Goal: Task Accomplishment & Management: Use online tool/utility

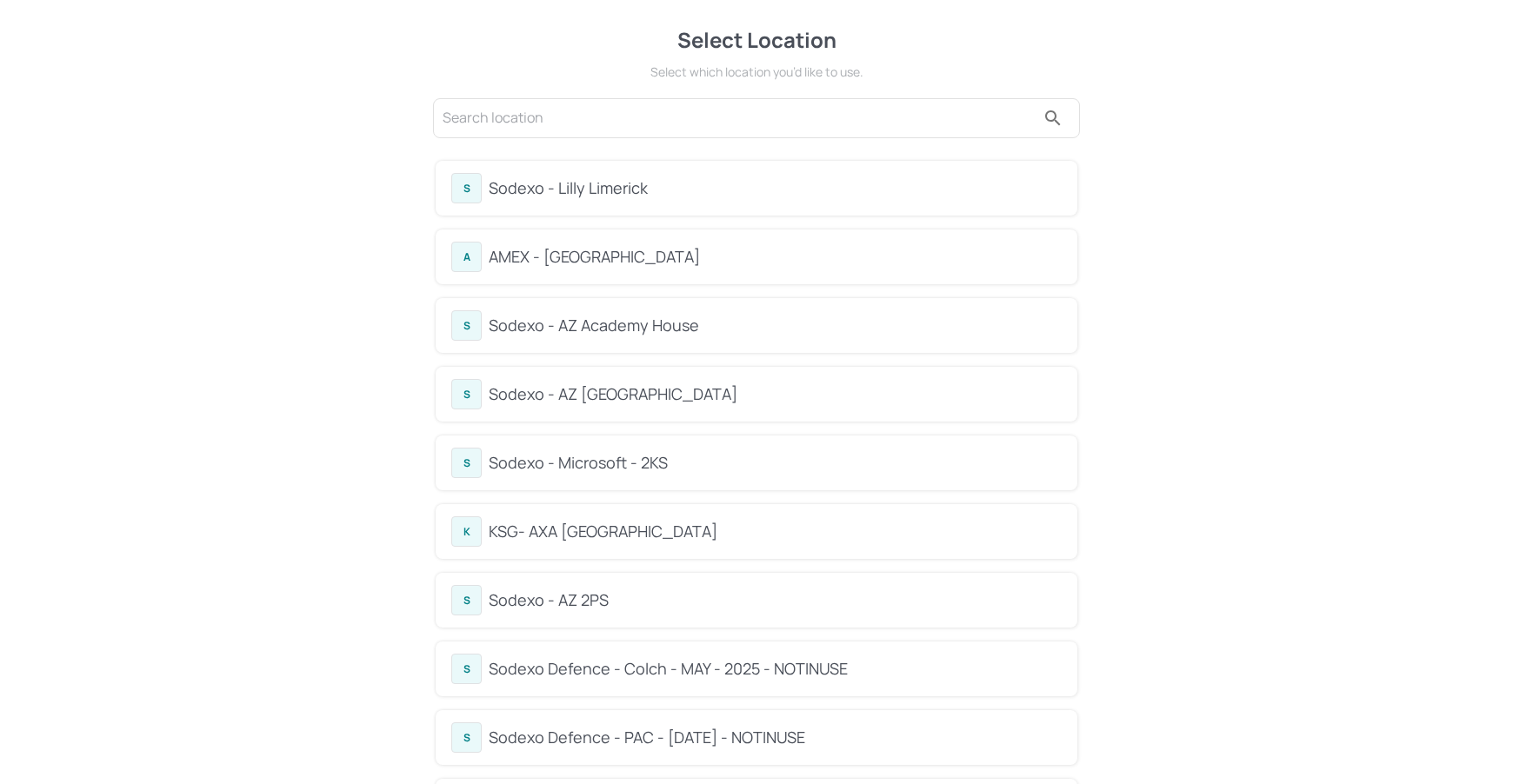
click at [721, 328] on div "Sodexo - AZ Academy House" at bounding box center [775, 326] width 573 height 24
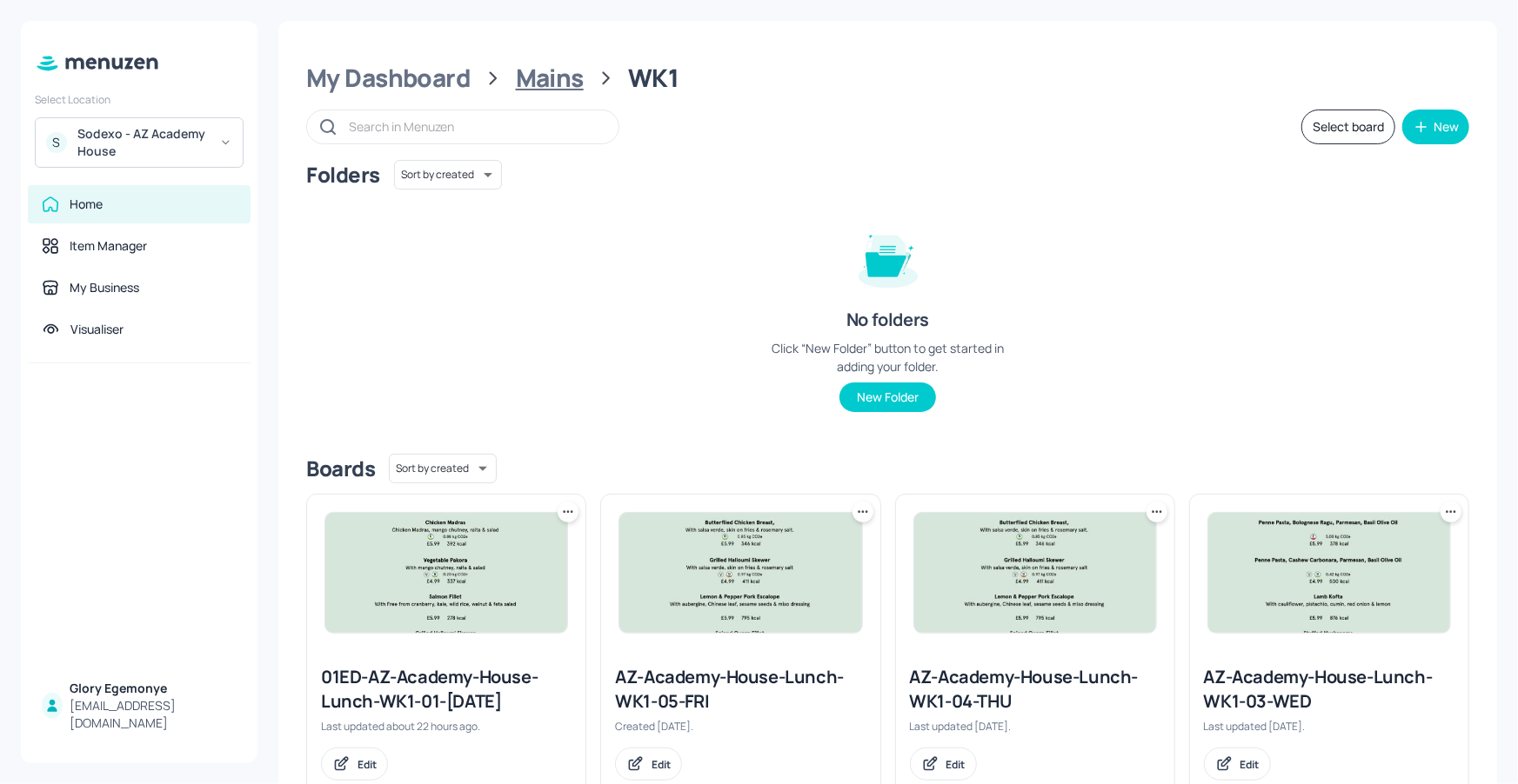
click at [539, 87] on div "Mains" at bounding box center [550, 78] width 68 height 31
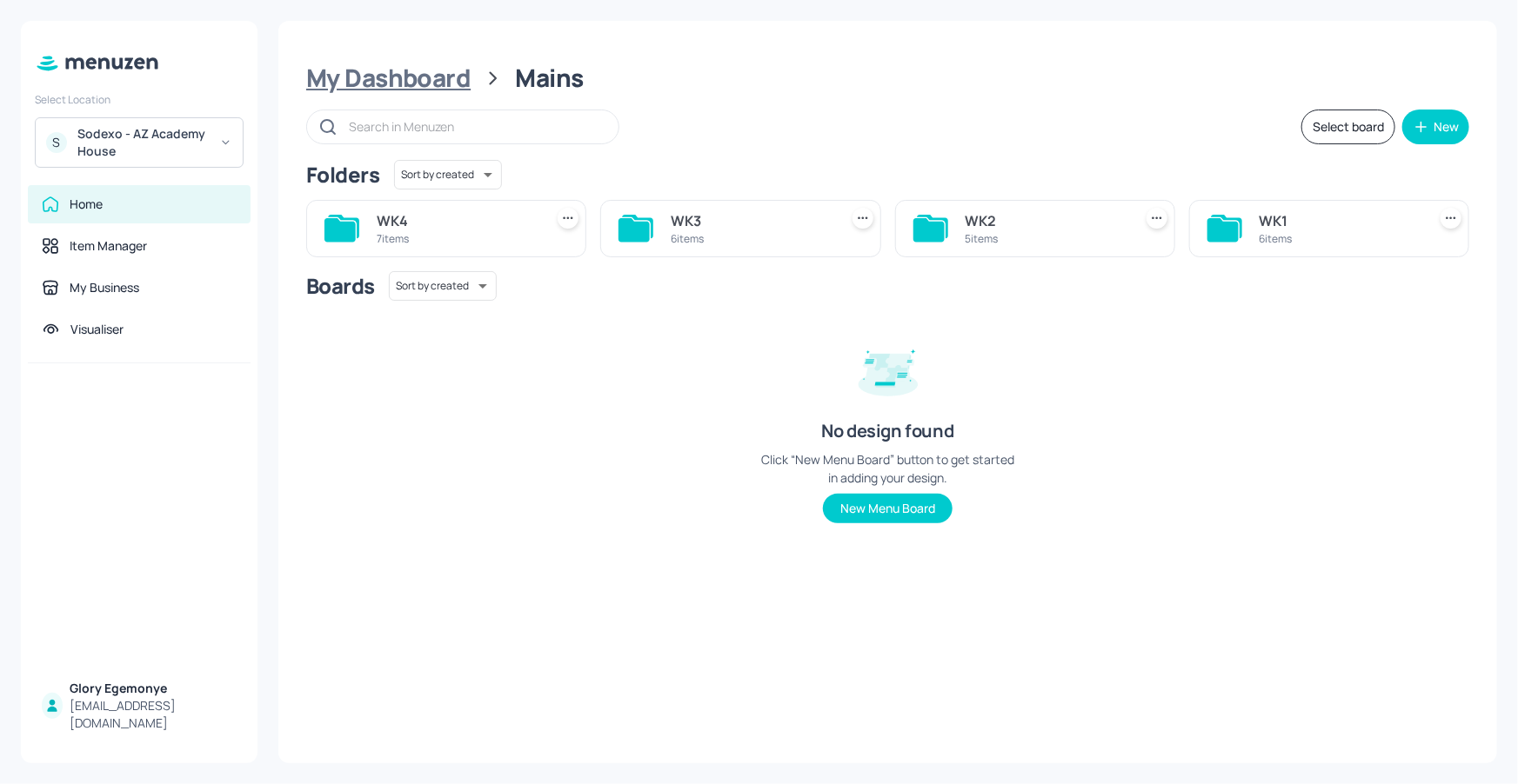
click at [457, 86] on div "My Dashboard" at bounding box center [388, 78] width 165 height 31
click at [934, 233] on icon at bounding box center [929, 230] width 31 height 24
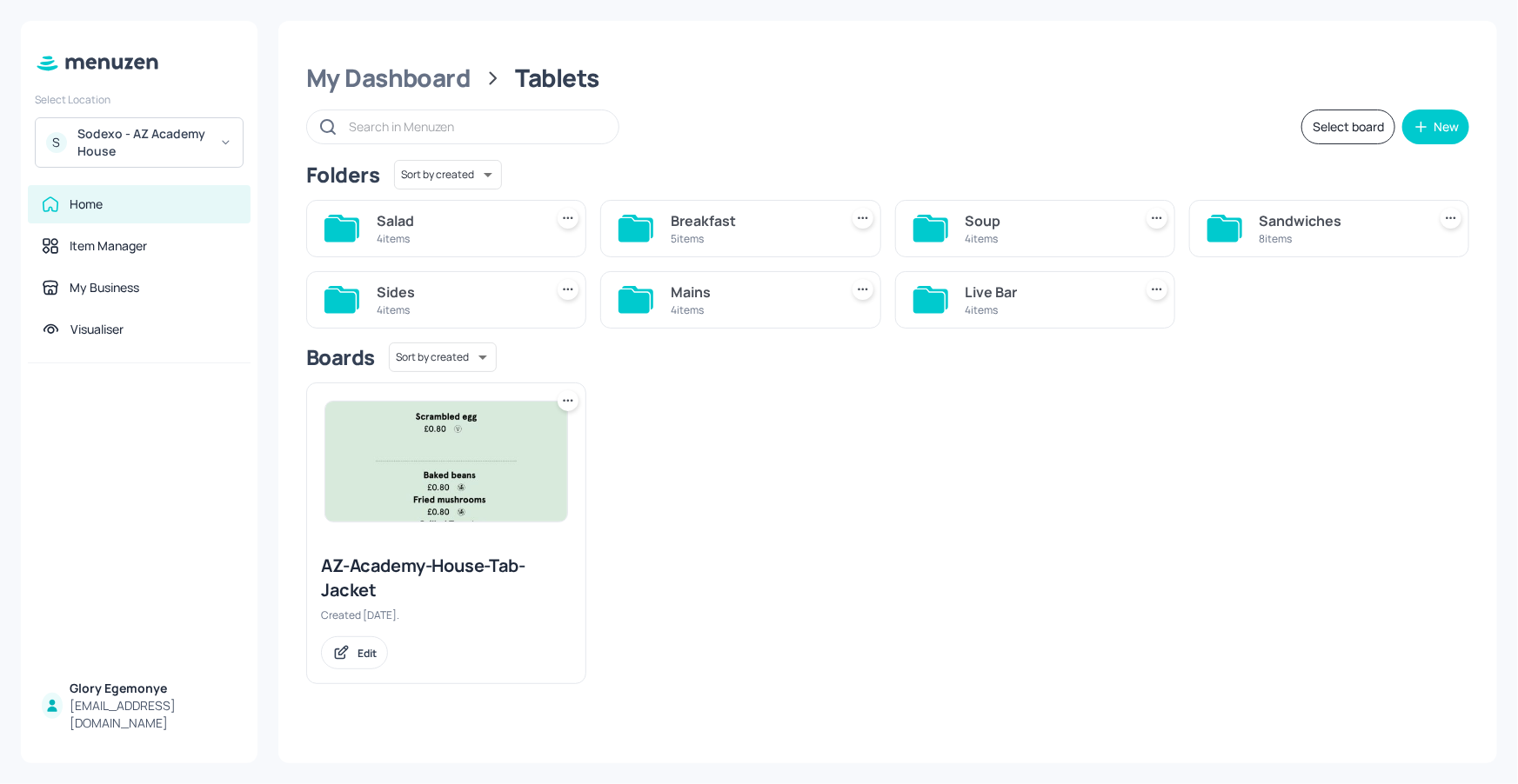
click at [355, 229] on icon at bounding box center [342, 228] width 35 height 28
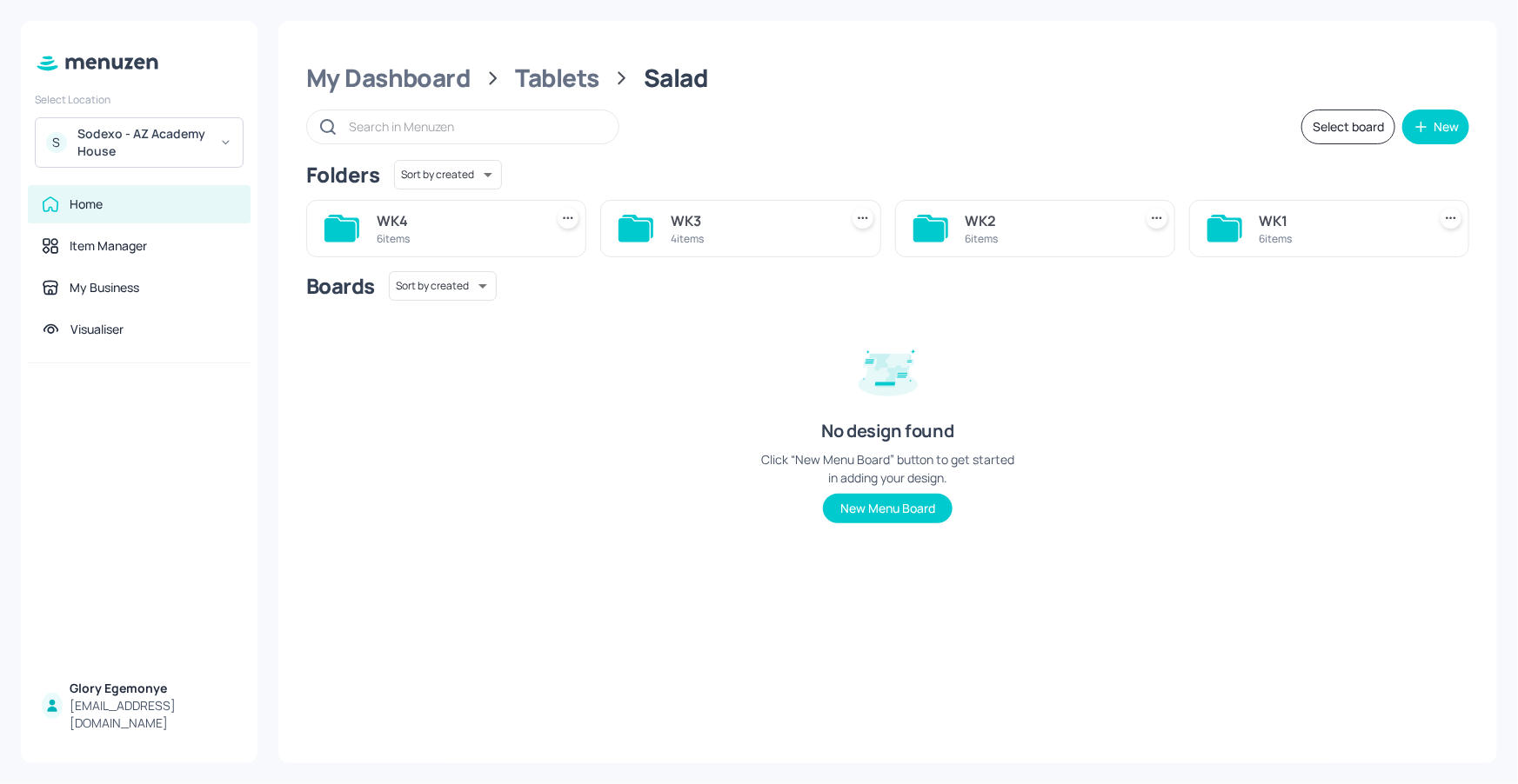
click at [1223, 217] on icon at bounding box center [1226, 226] width 31 height 24
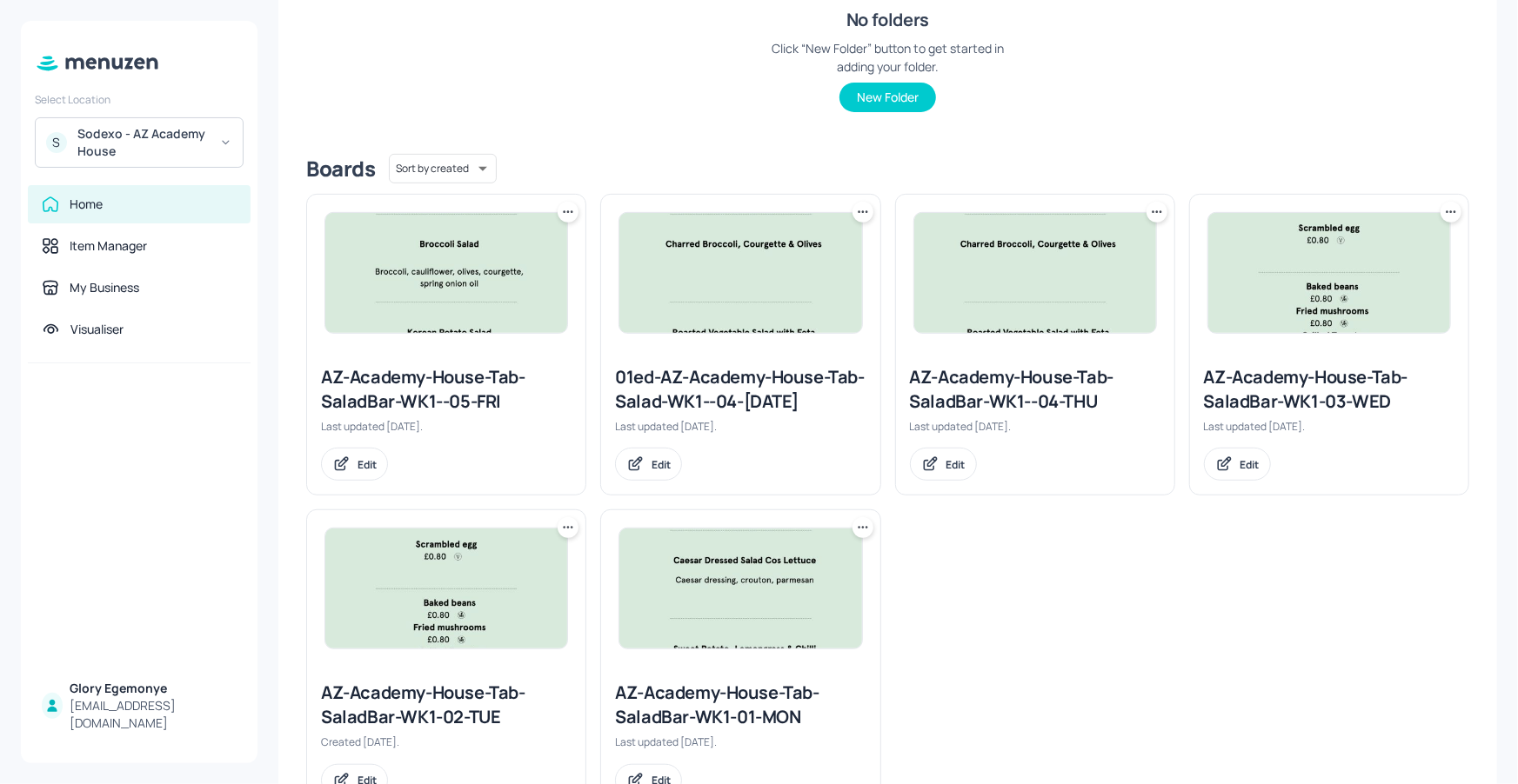
scroll to position [392, 0]
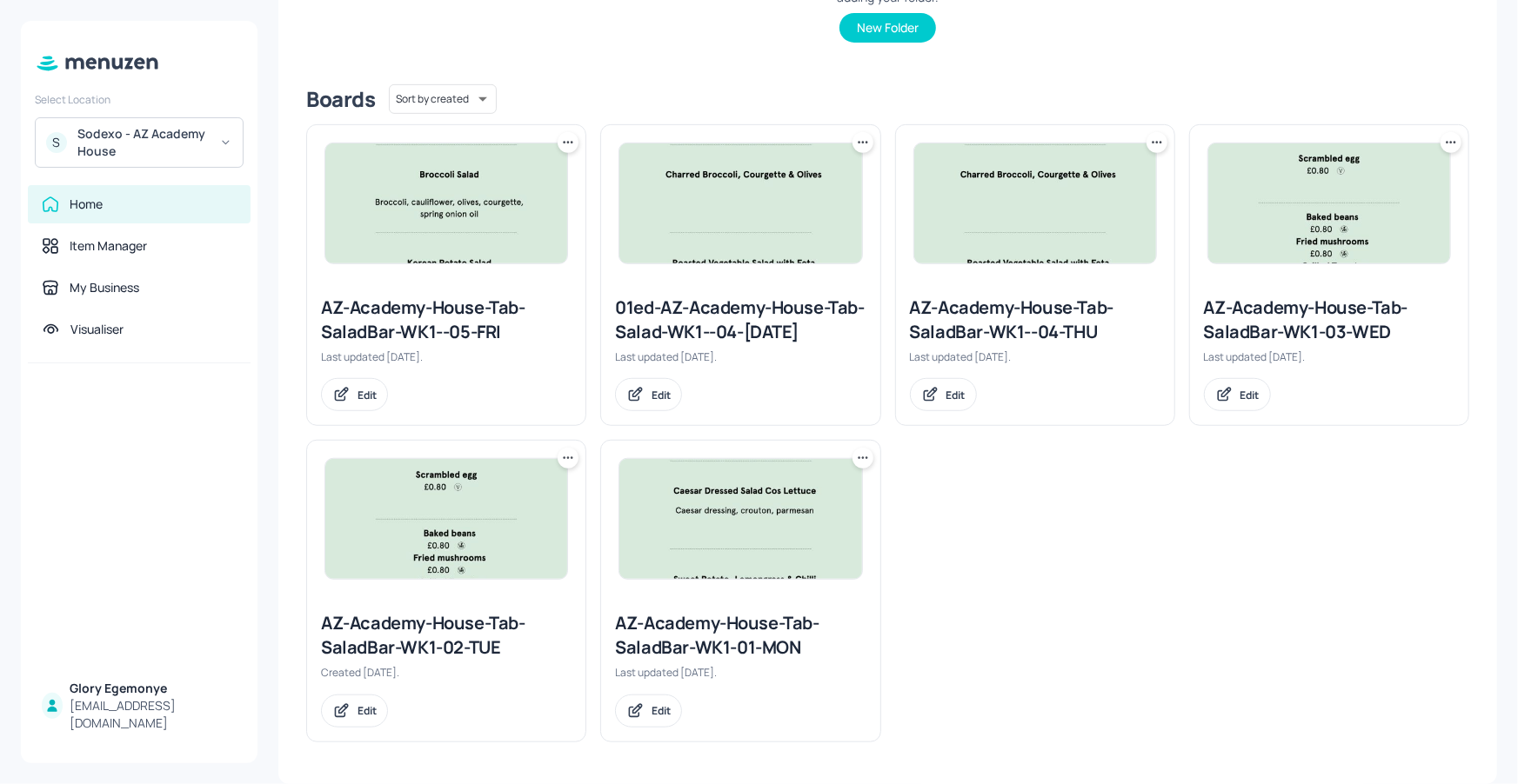
click at [479, 624] on div "AZ-Academy-House-Tab-SaladBar-WK1-02-TUE" at bounding box center [446, 636] width 251 height 49
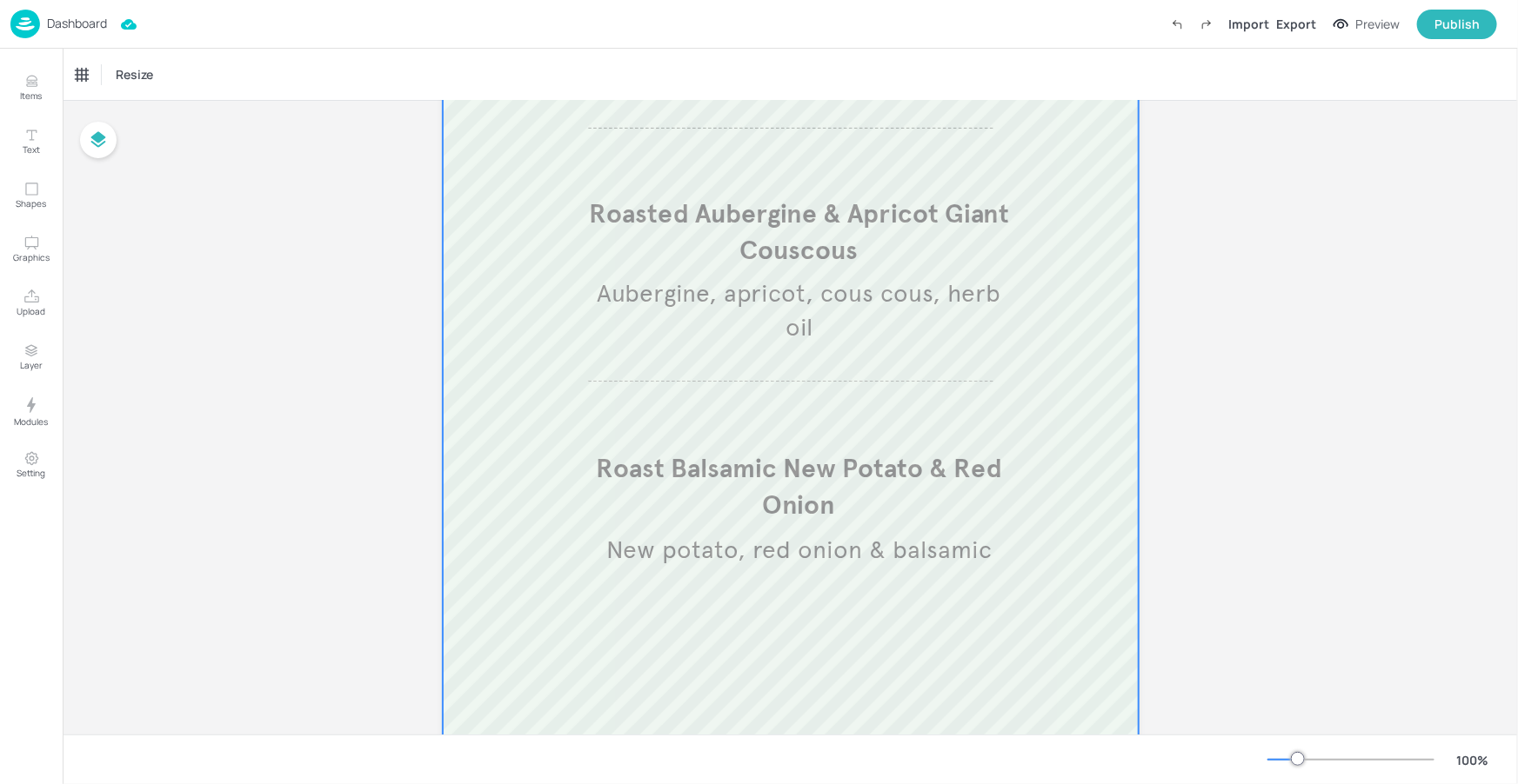
scroll to position [426, 0]
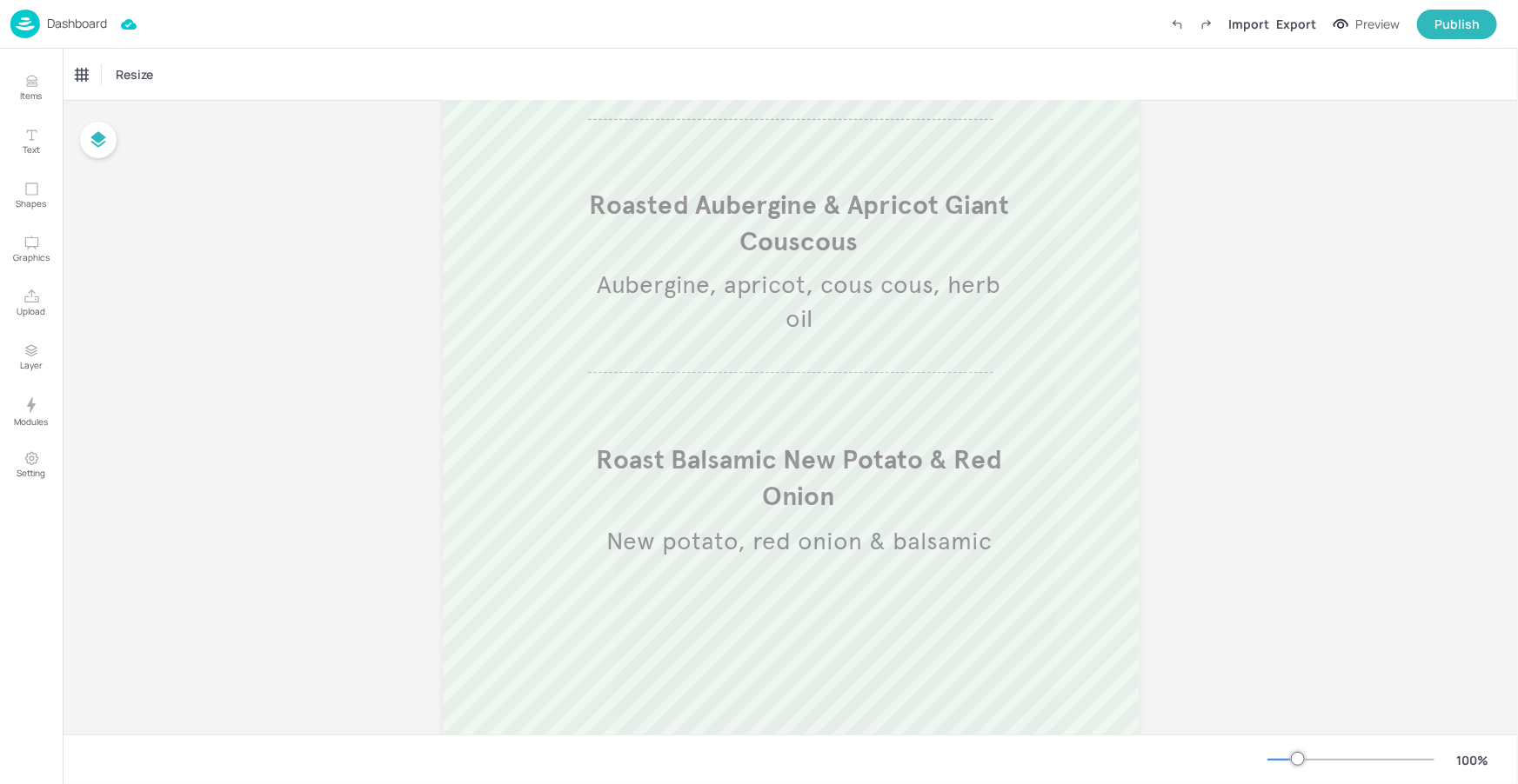
click at [64, 20] on p "Dashboard" at bounding box center [77, 23] width 60 height 12
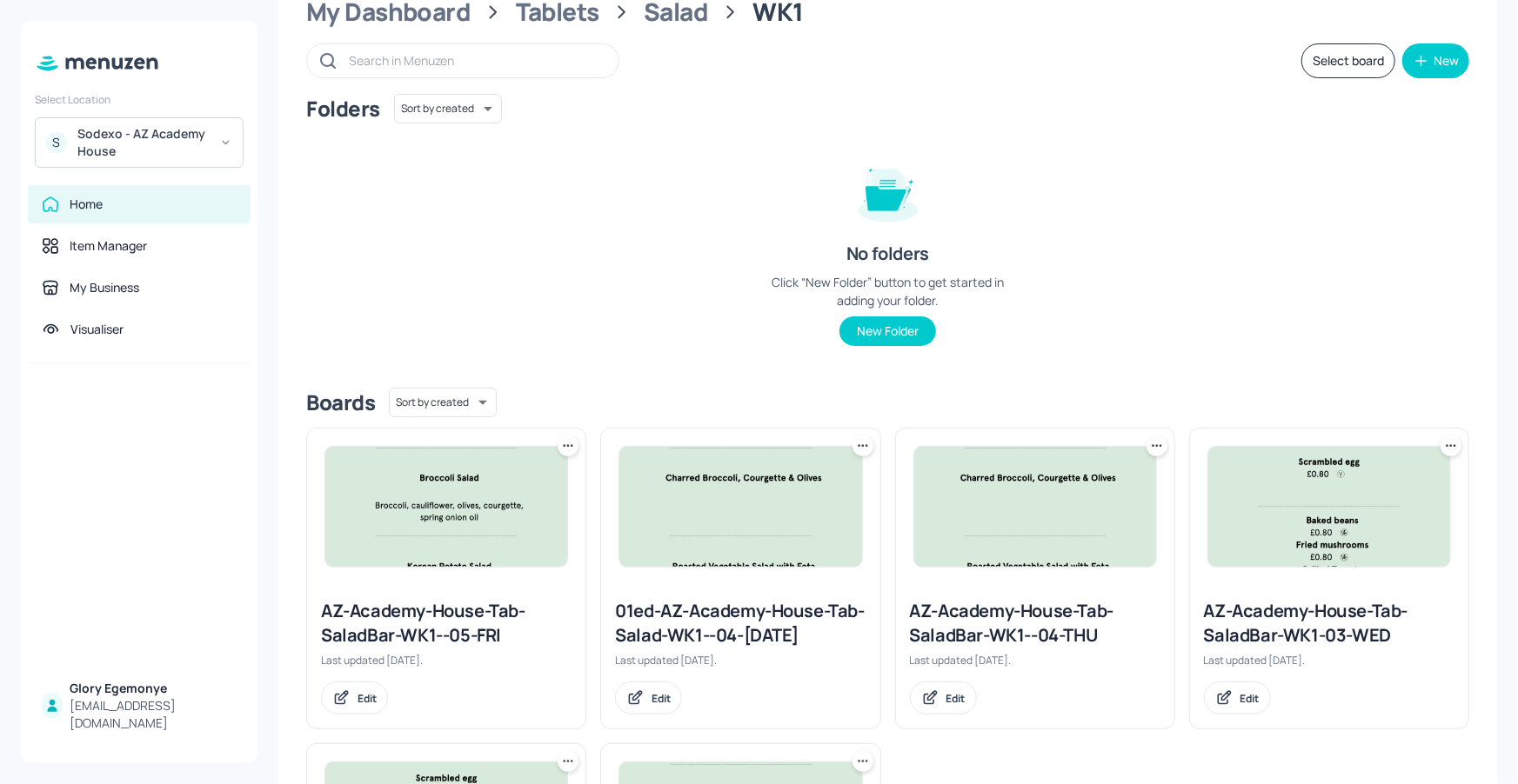
scroll to position [283, 0]
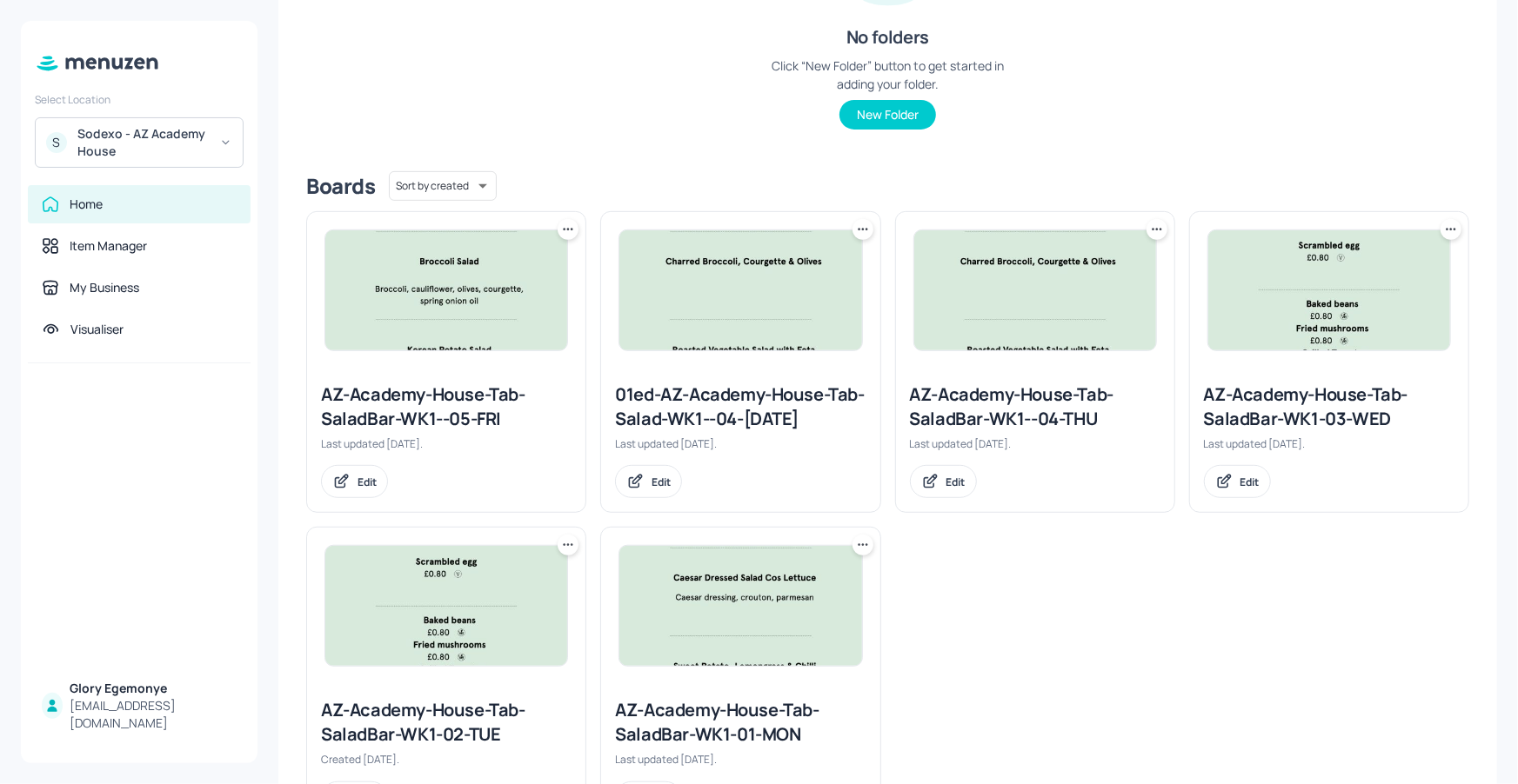
click at [970, 402] on div "AZ-Academy-House-Tab-SaladBar-WK1--04-THU" at bounding box center [1035, 407] width 251 height 49
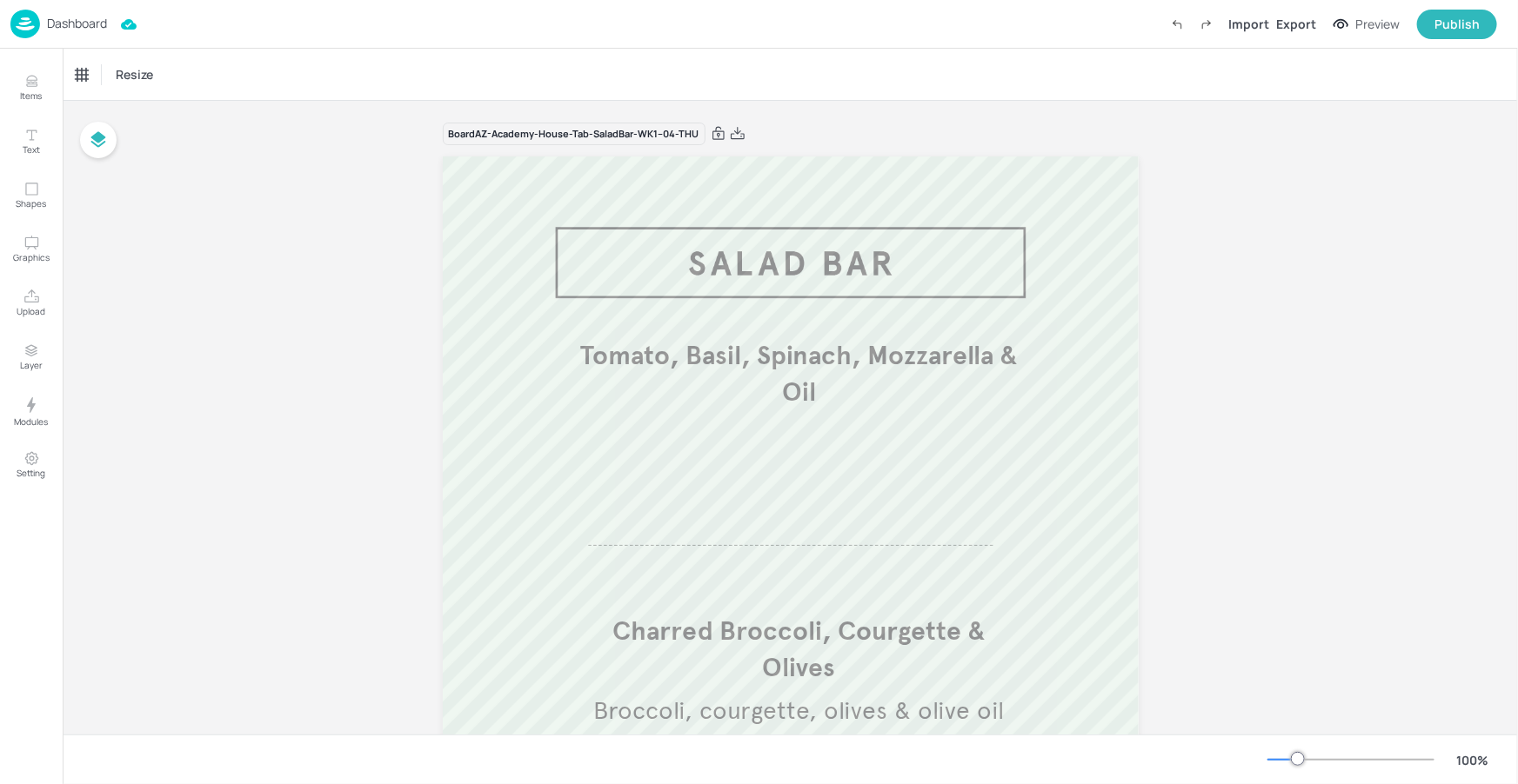
click at [85, 23] on p "Dashboard" at bounding box center [77, 23] width 60 height 12
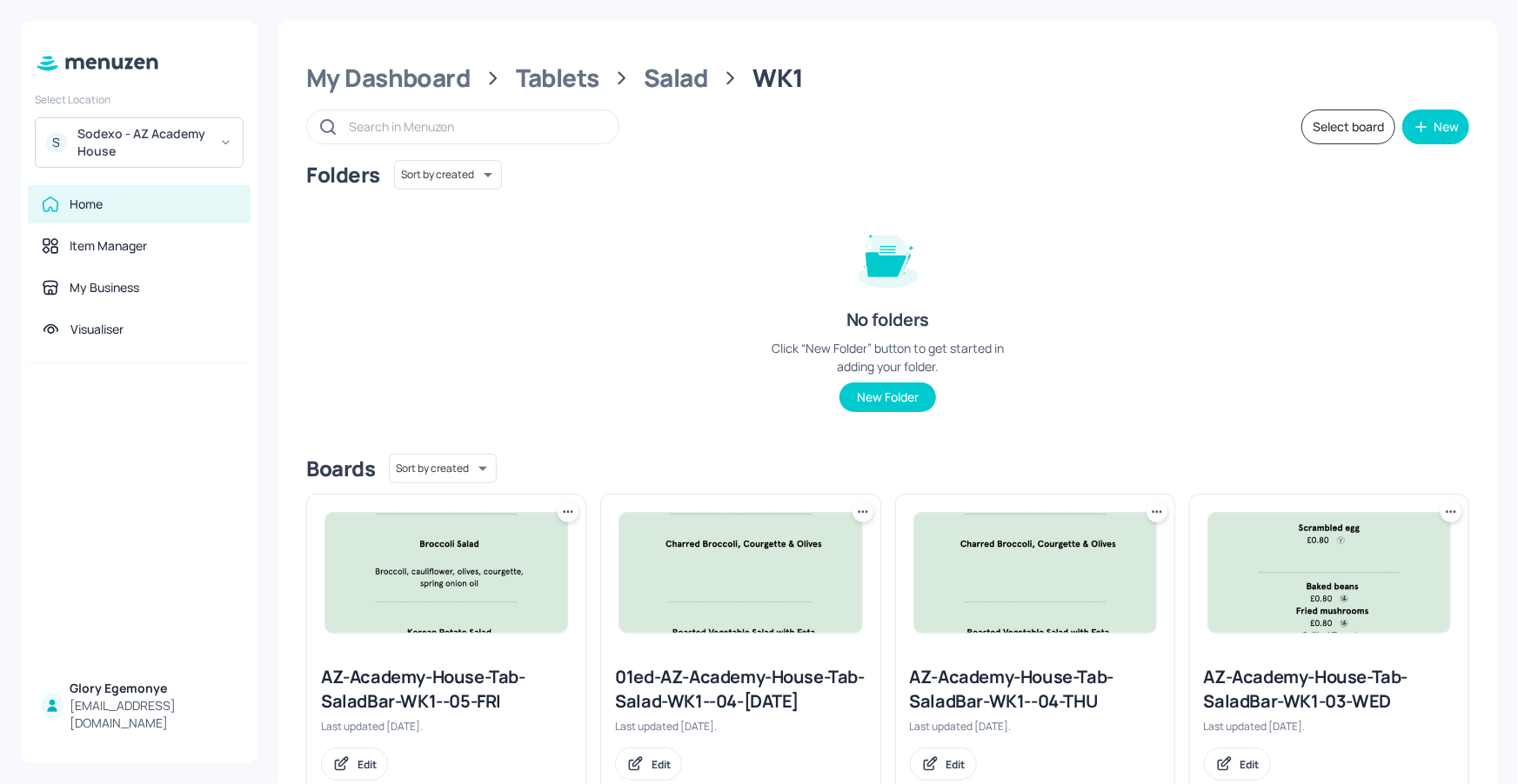
scroll to position [392, 0]
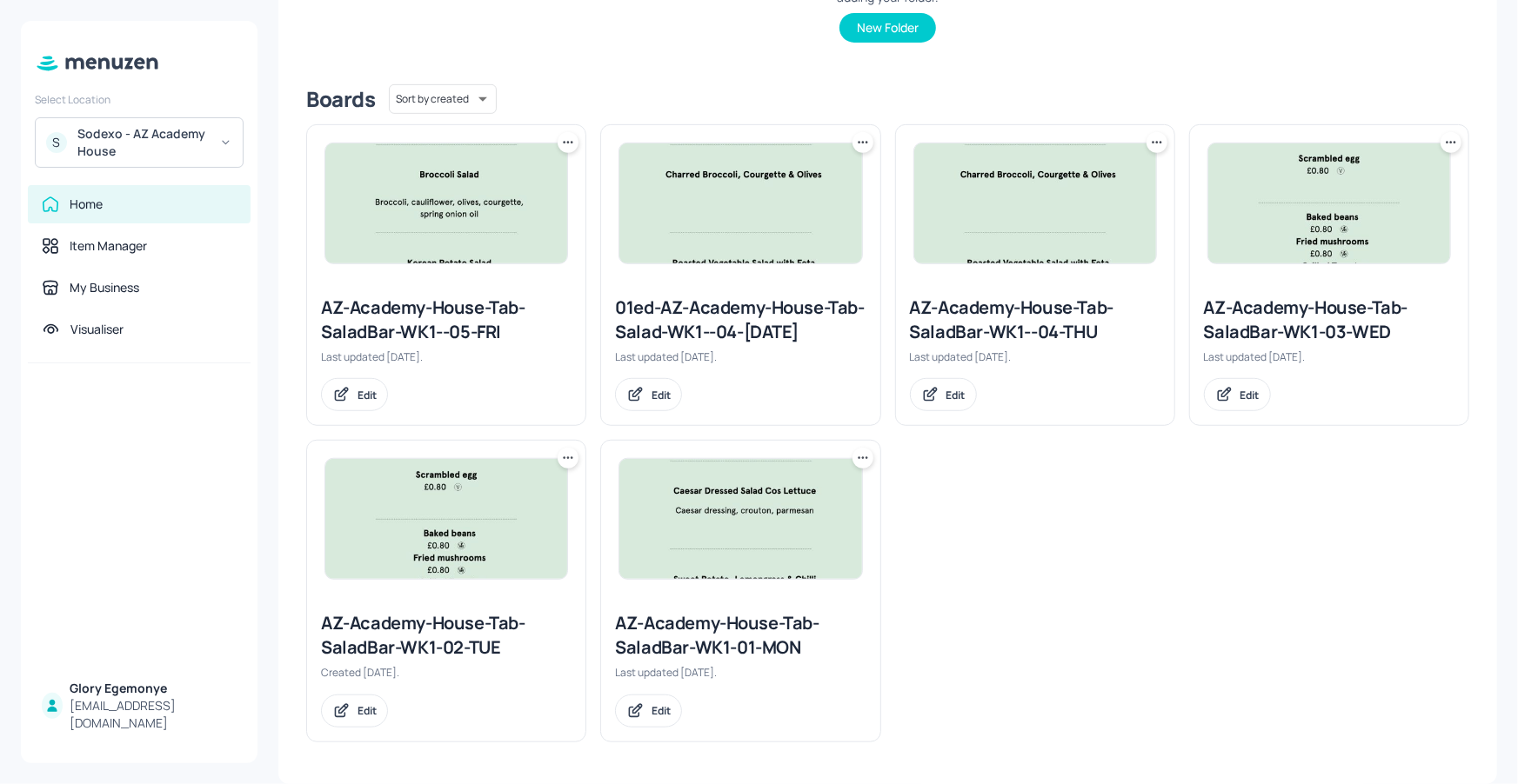
click at [481, 630] on div "AZ-Academy-House-Tab-SaladBar-WK1-02-TUE" at bounding box center [446, 636] width 251 height 49
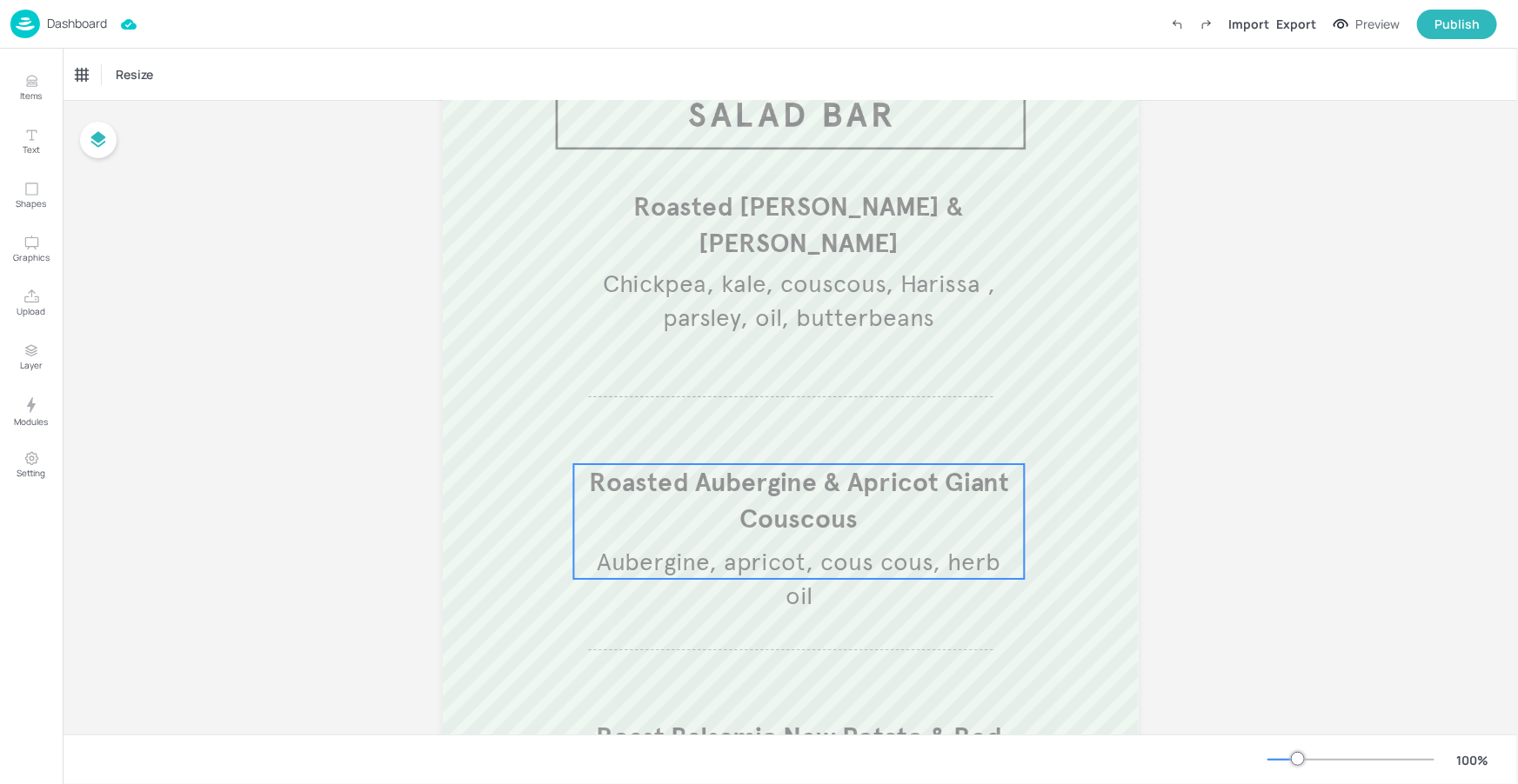
scroll to position [401, 0]
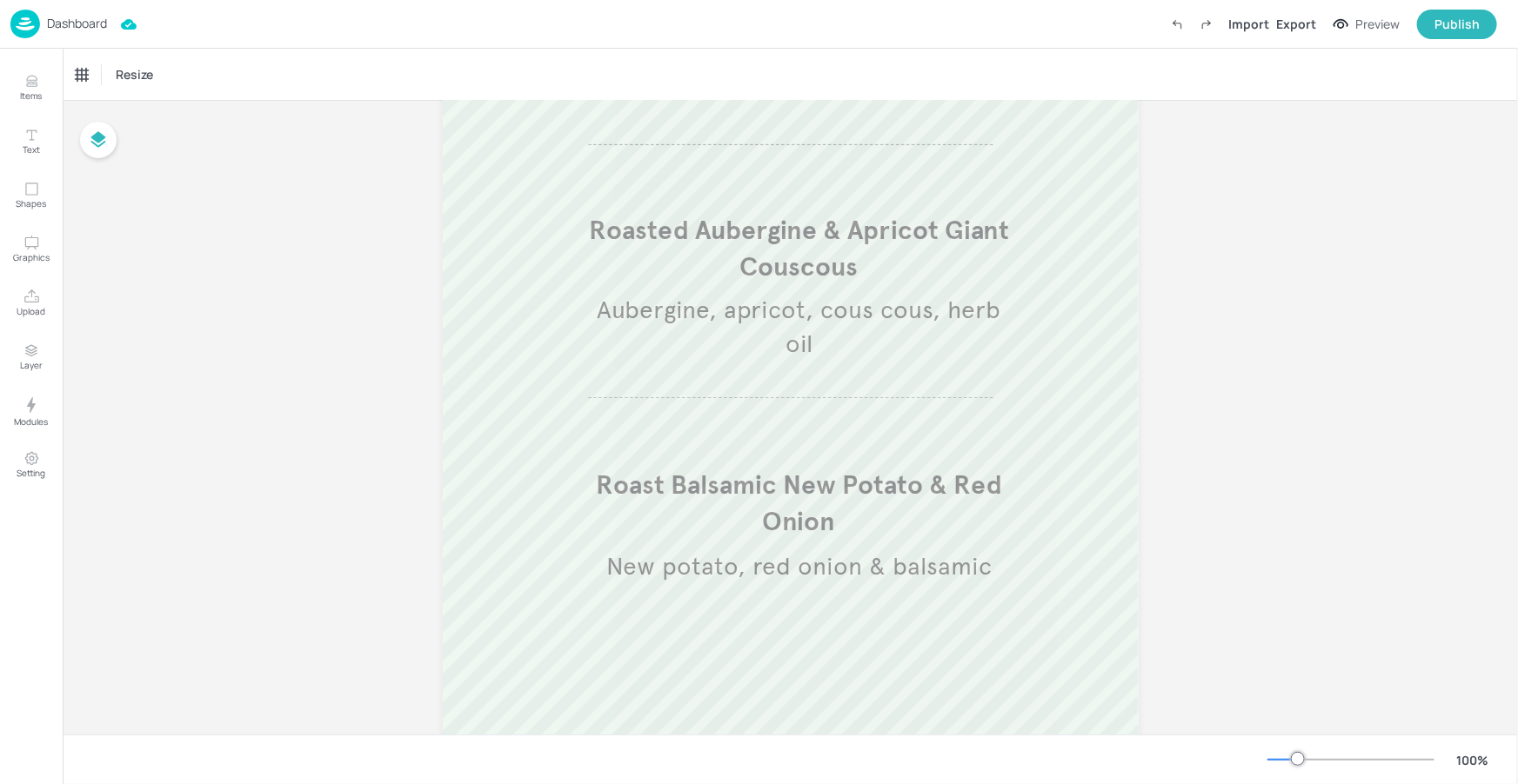
click at [71, 19] on p "Dashboard" at bounding box center [77, 23] width 60 height 12
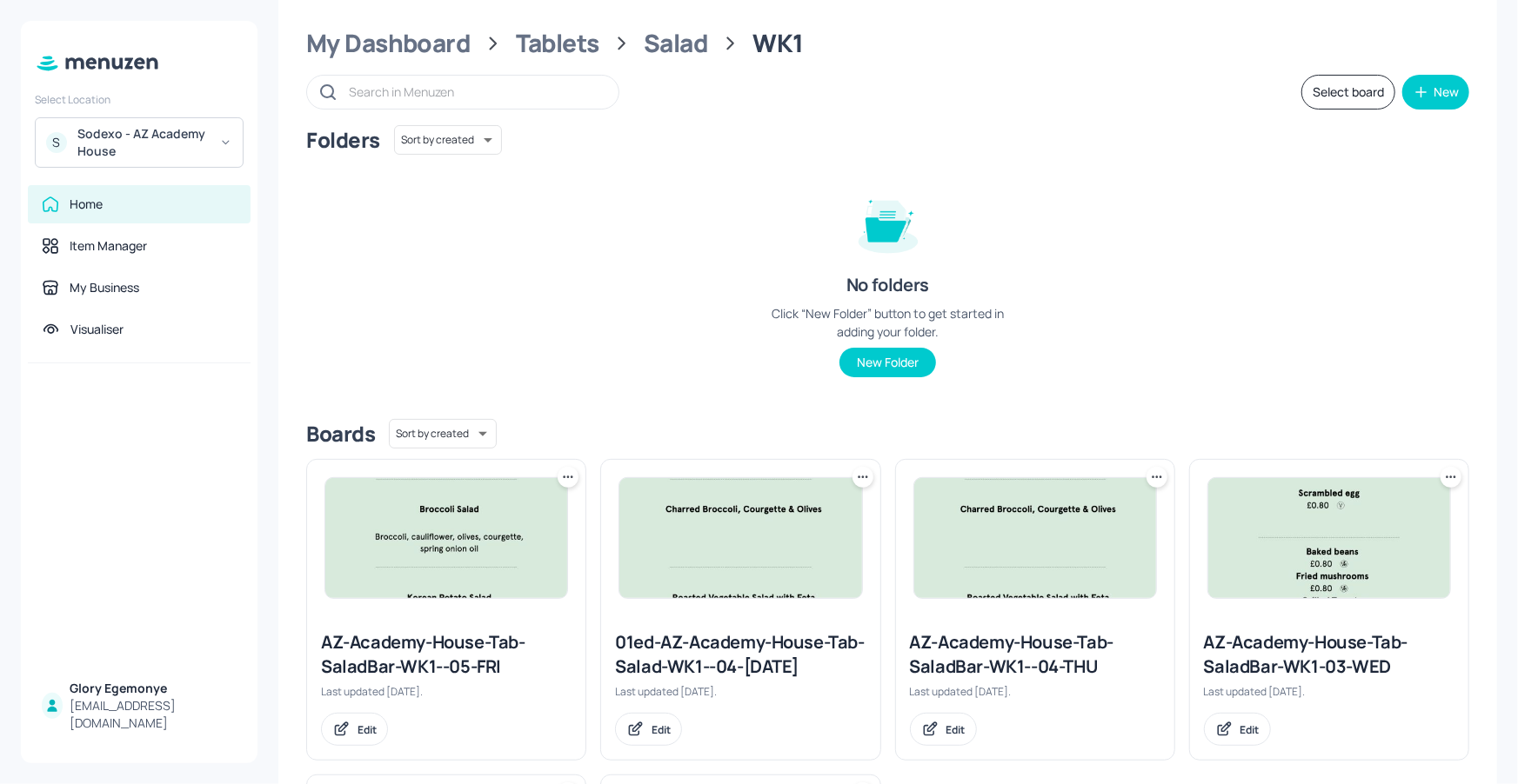
scroll to position [154, 0]
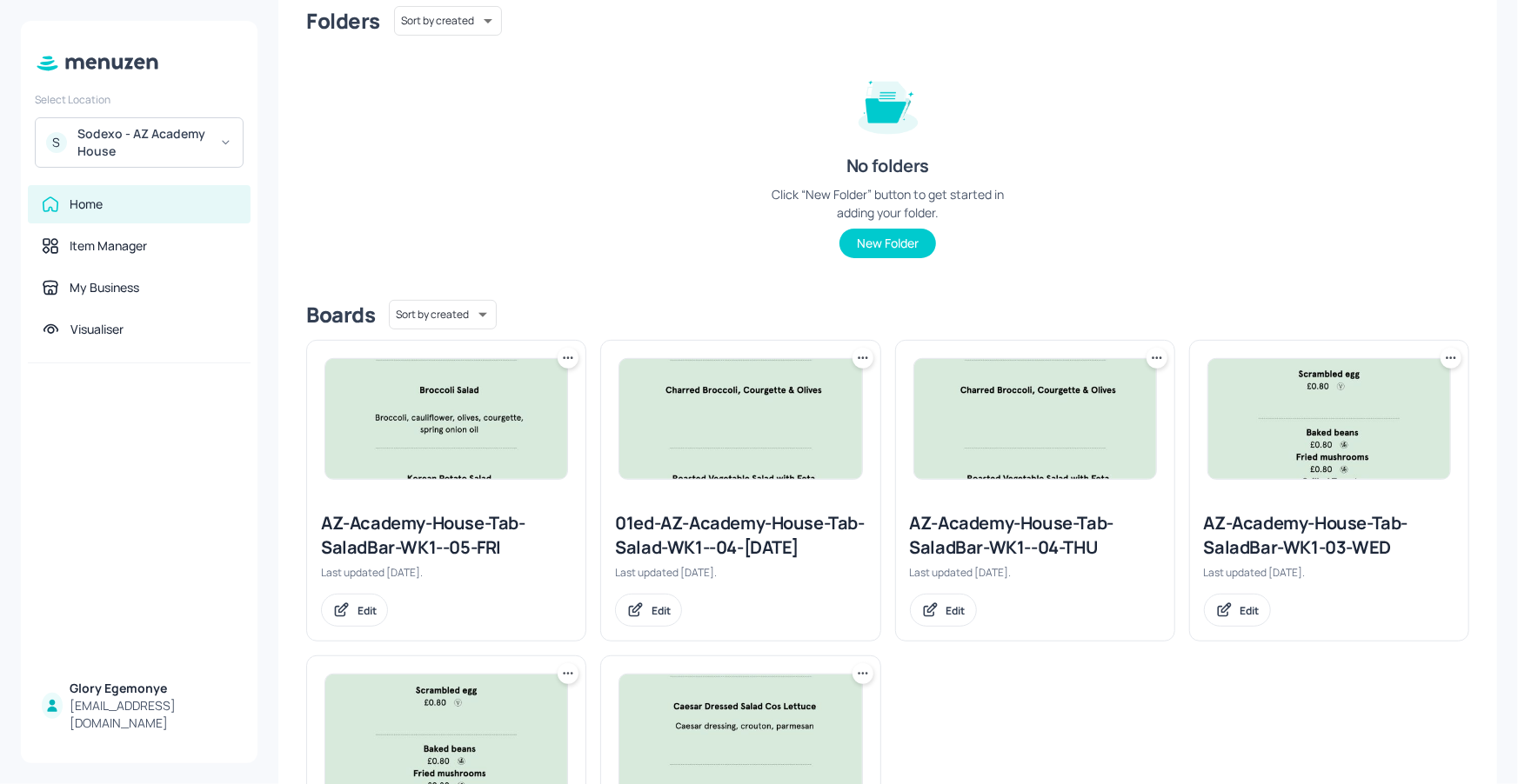
click at [992, 531] on div "AZ-Academy-House-Tab-SaladBar-WK1--04-THU" at bounding box center [1035, 536] width 251 height 49
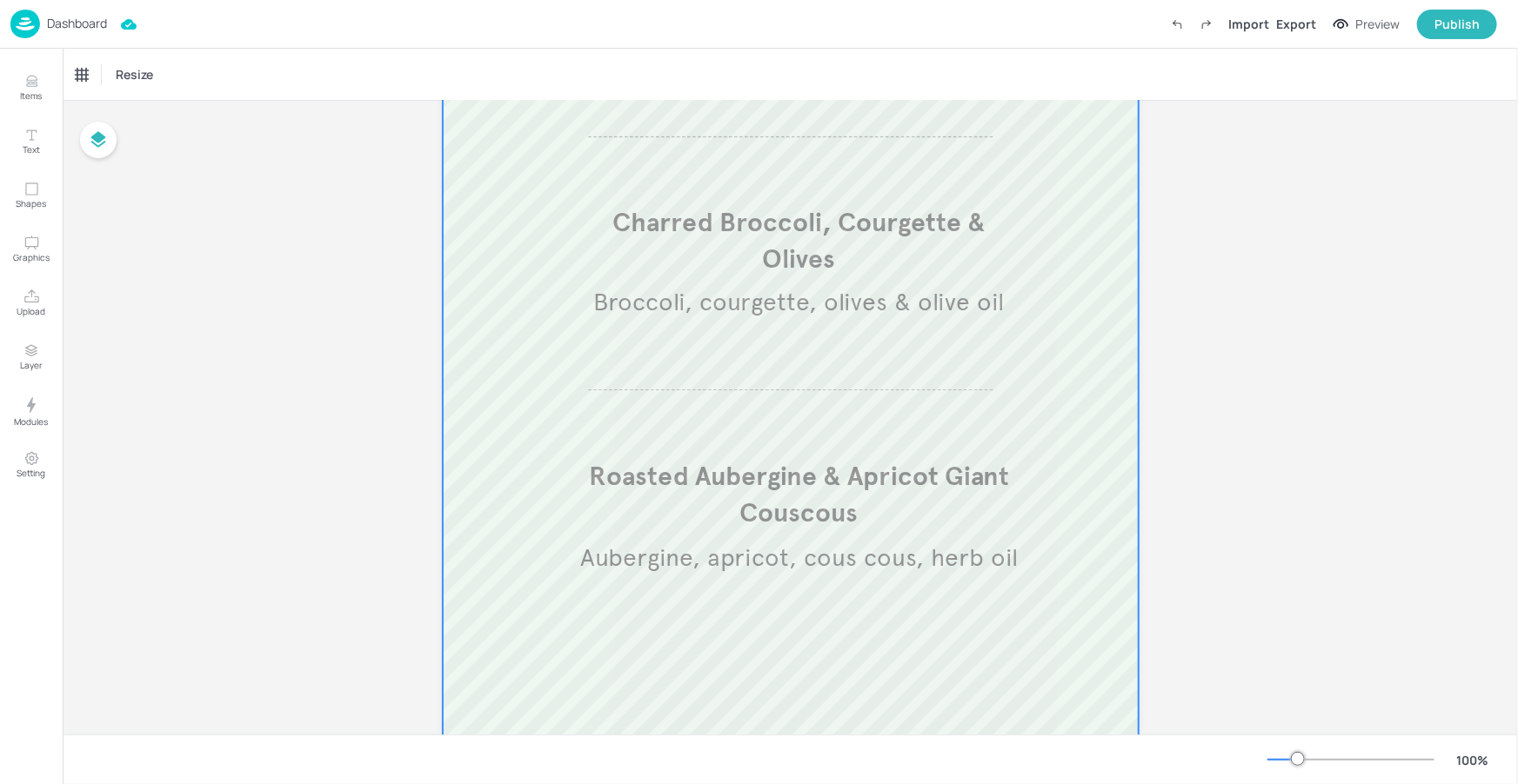
scroll to position [427, 0]
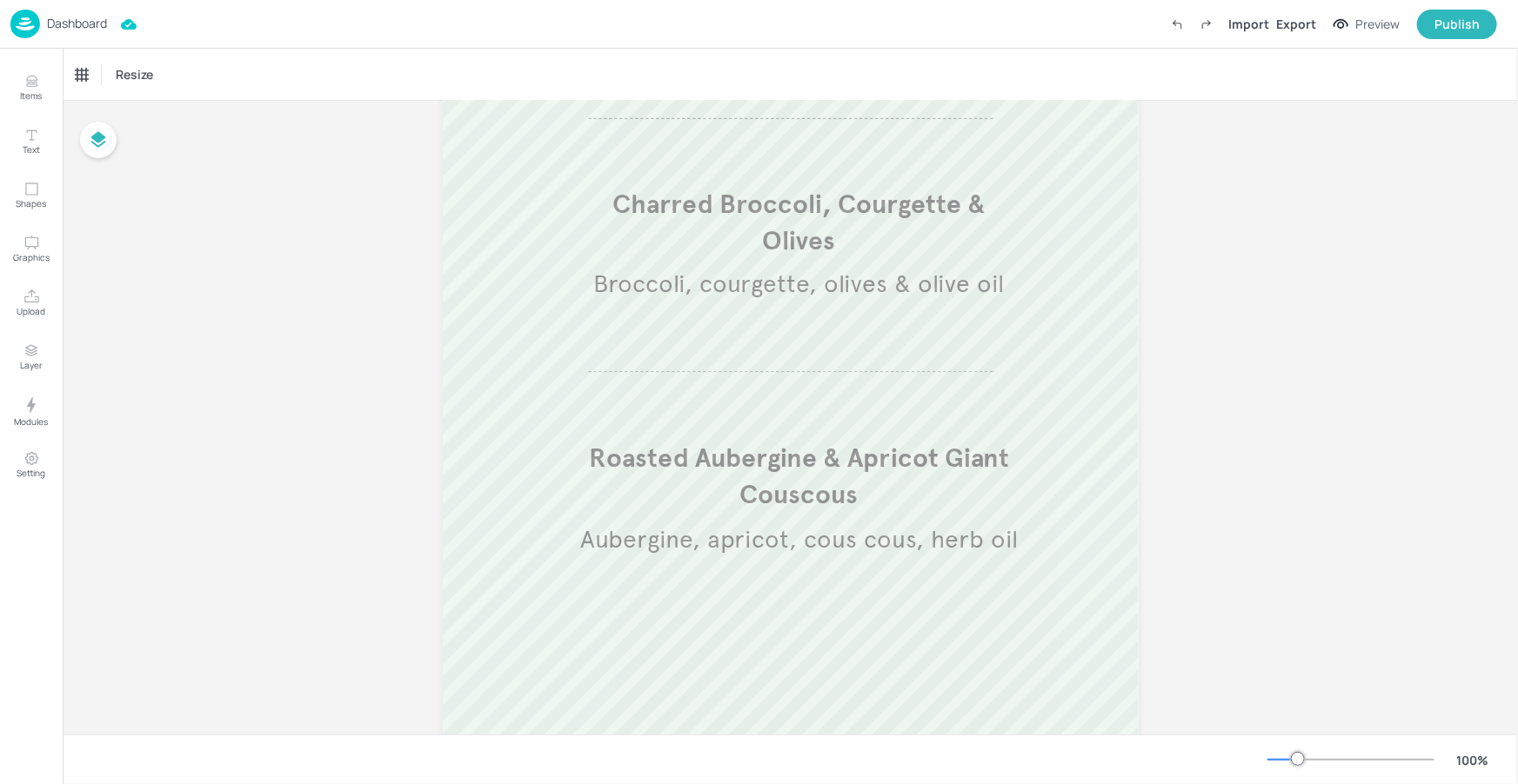
click at [95, 37] on div "Dashboard Import Export Preview Publish" at bounding box center [754, 24] width 1487 height 48
click at [93, 28] on p "Dashboard" at bounding box center [77, 23] width 60 height 12
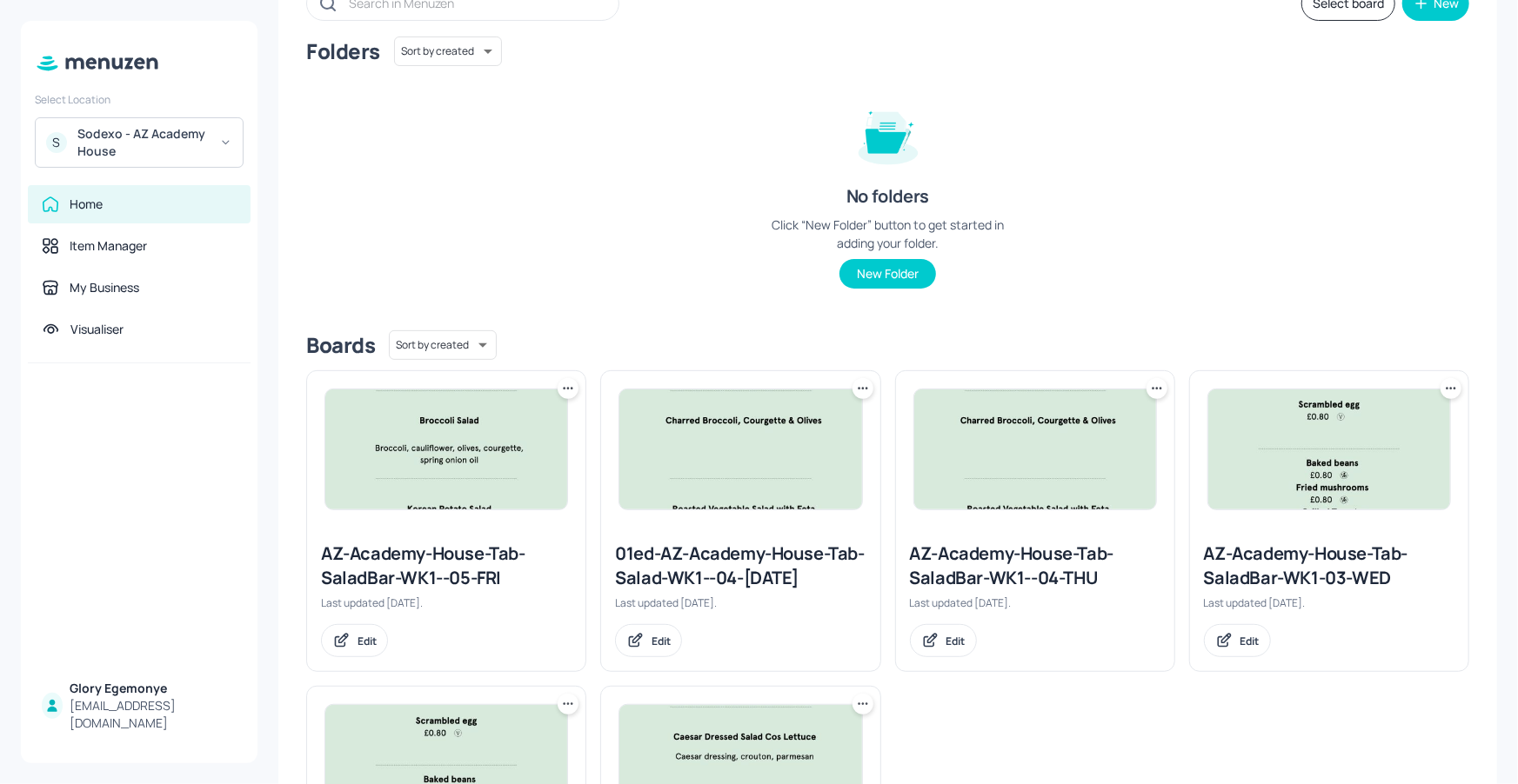
scroll to position [321, 0]
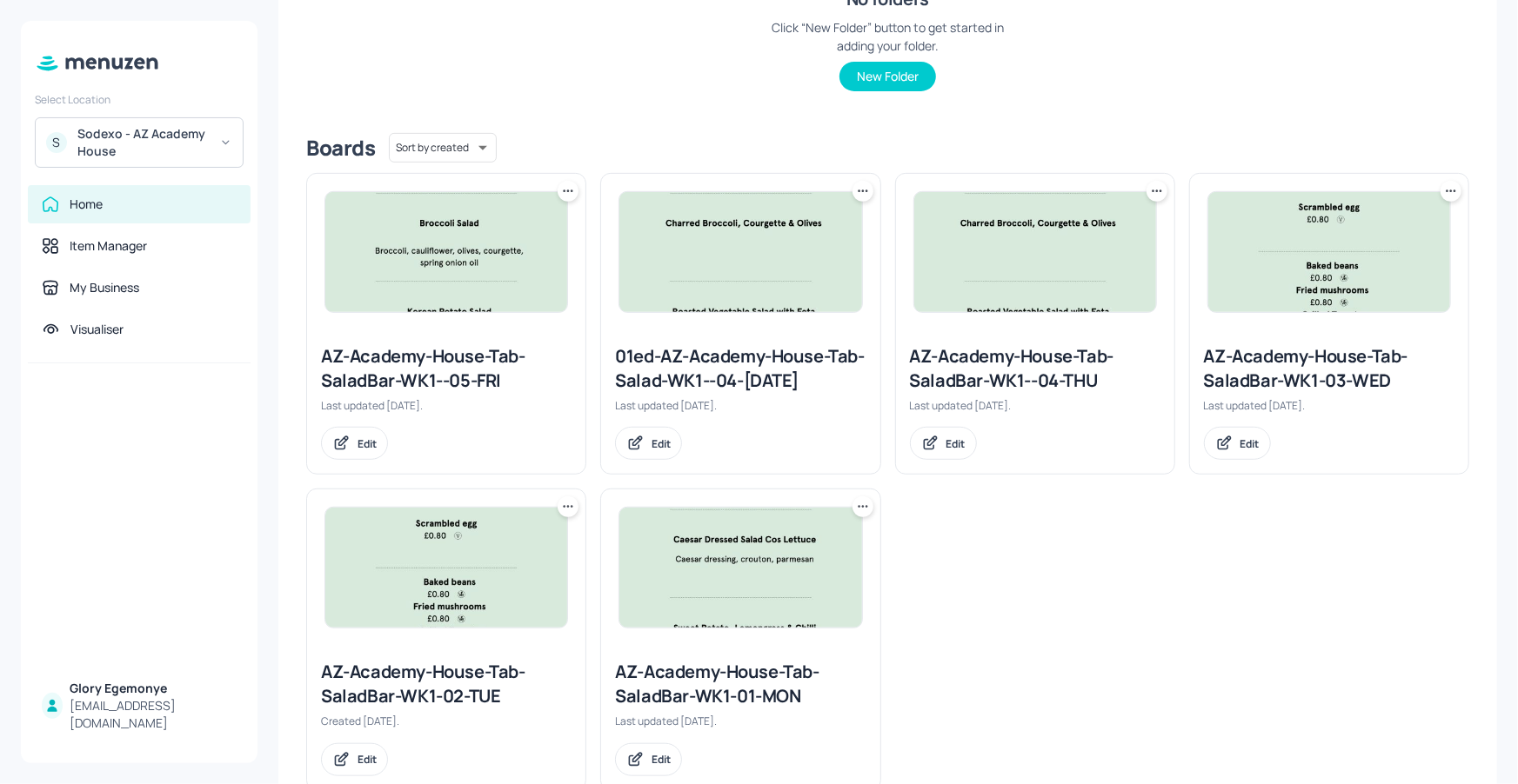
click at [428, 709] on div "AZ-Academy-House-Tab-SaladBar-WK1-02-TUE" at bounding box center [446, 684] width 251 height 49
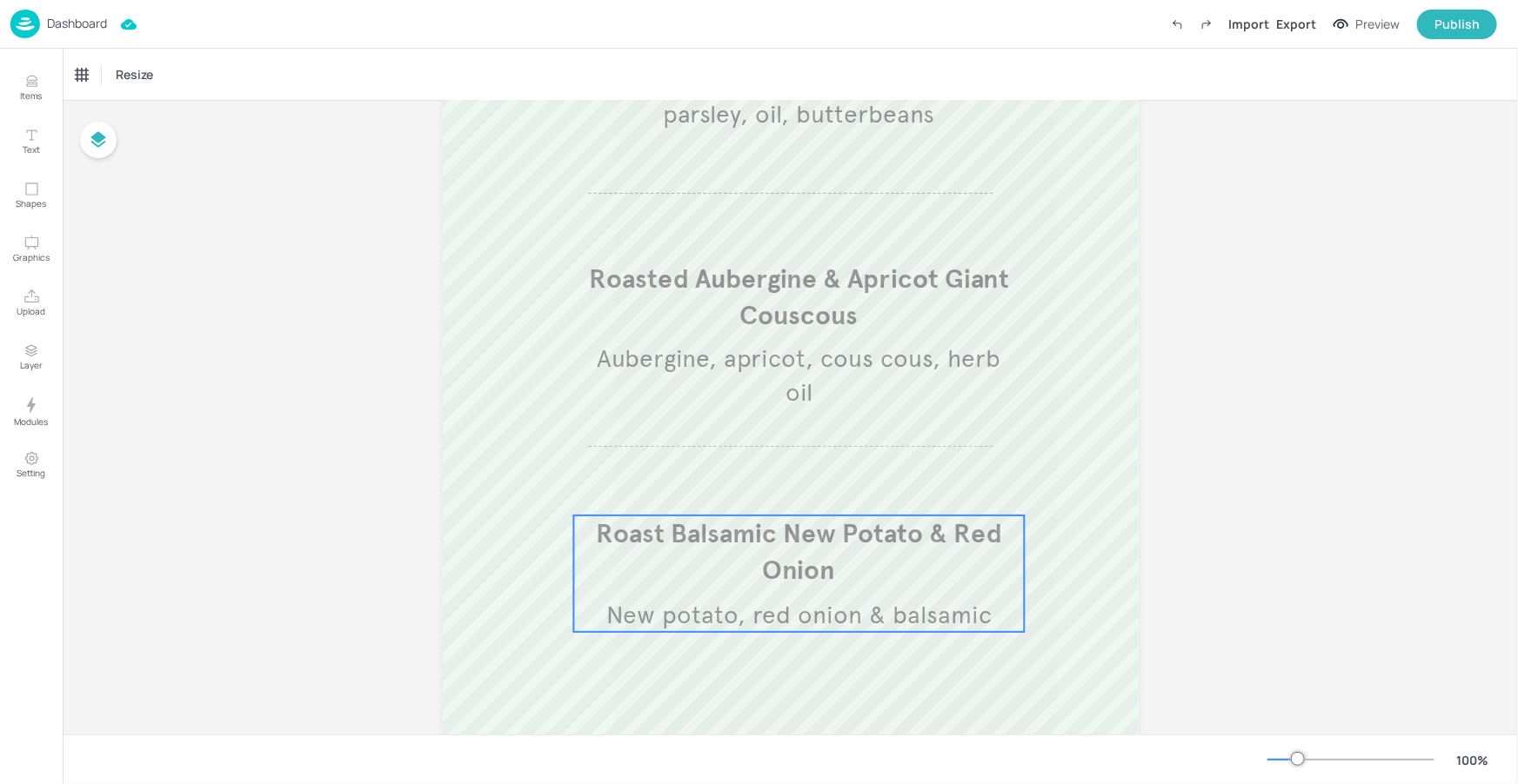
scroll to position [352, 0]
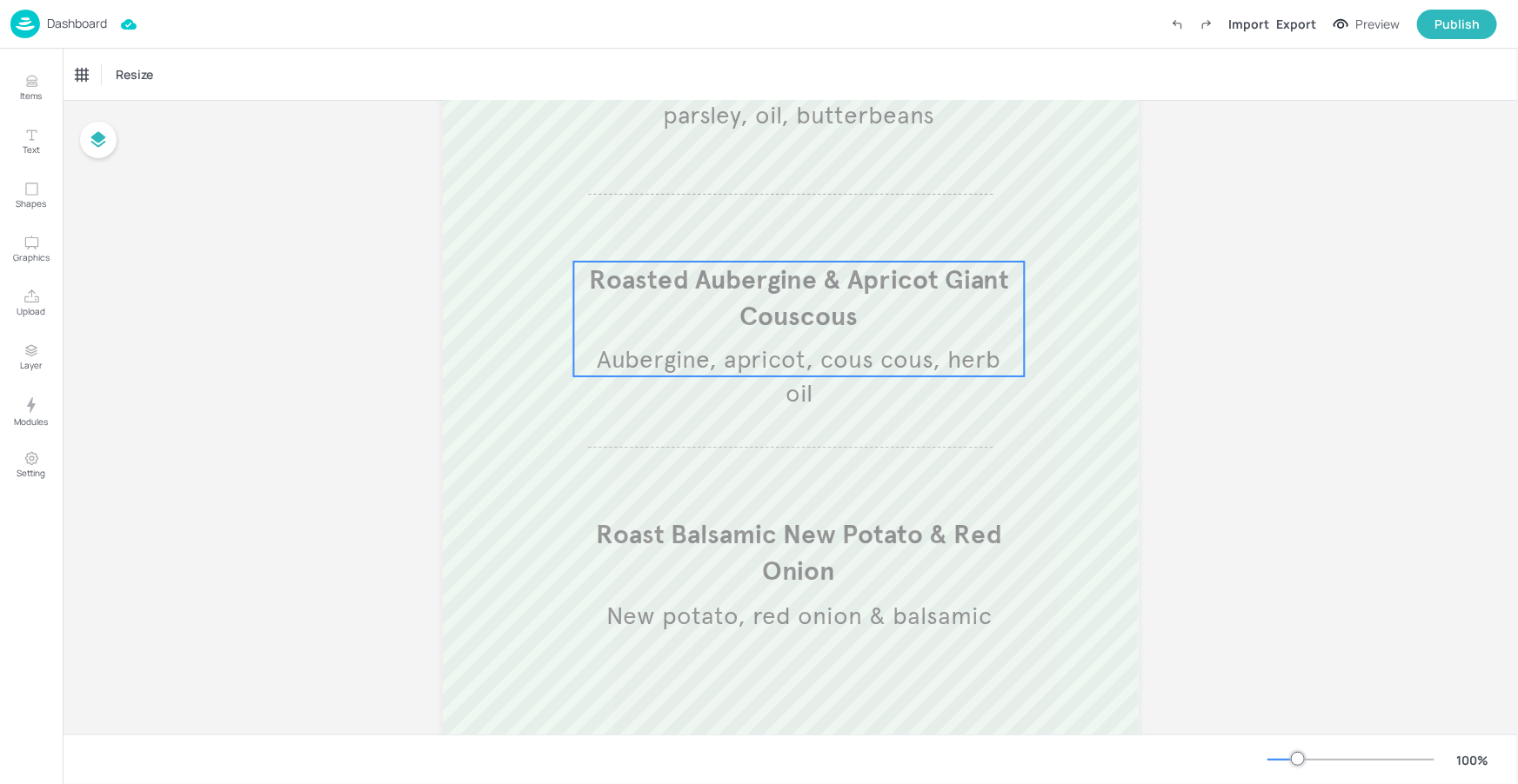
click at [901, 316] on p "Roasted Aubergine & Apricot Giant Couscous" at bounding box center [799, 298] width 452 height 73
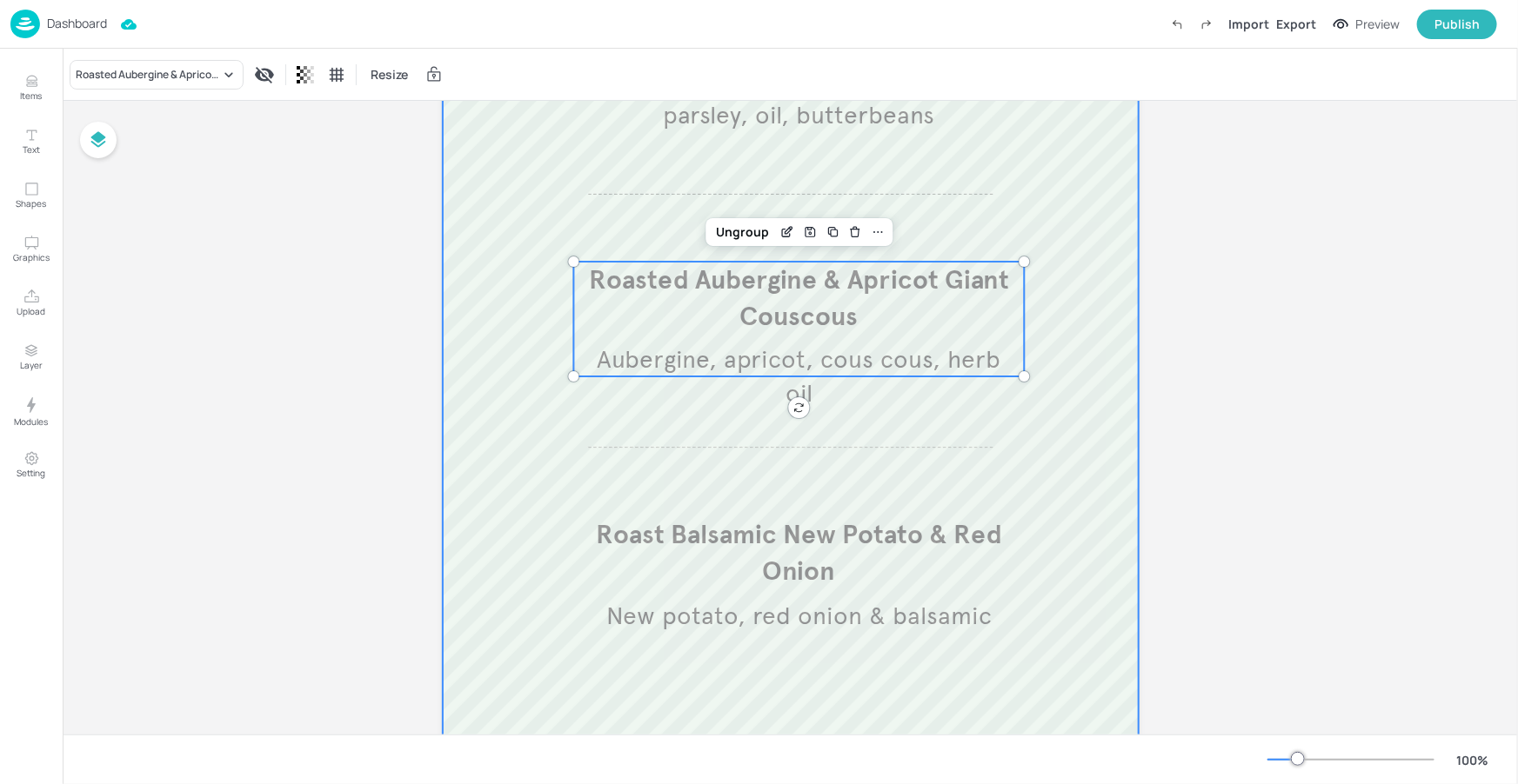
click at [552, 236] on div at bounding box center [791, 362] width 696 height 1113
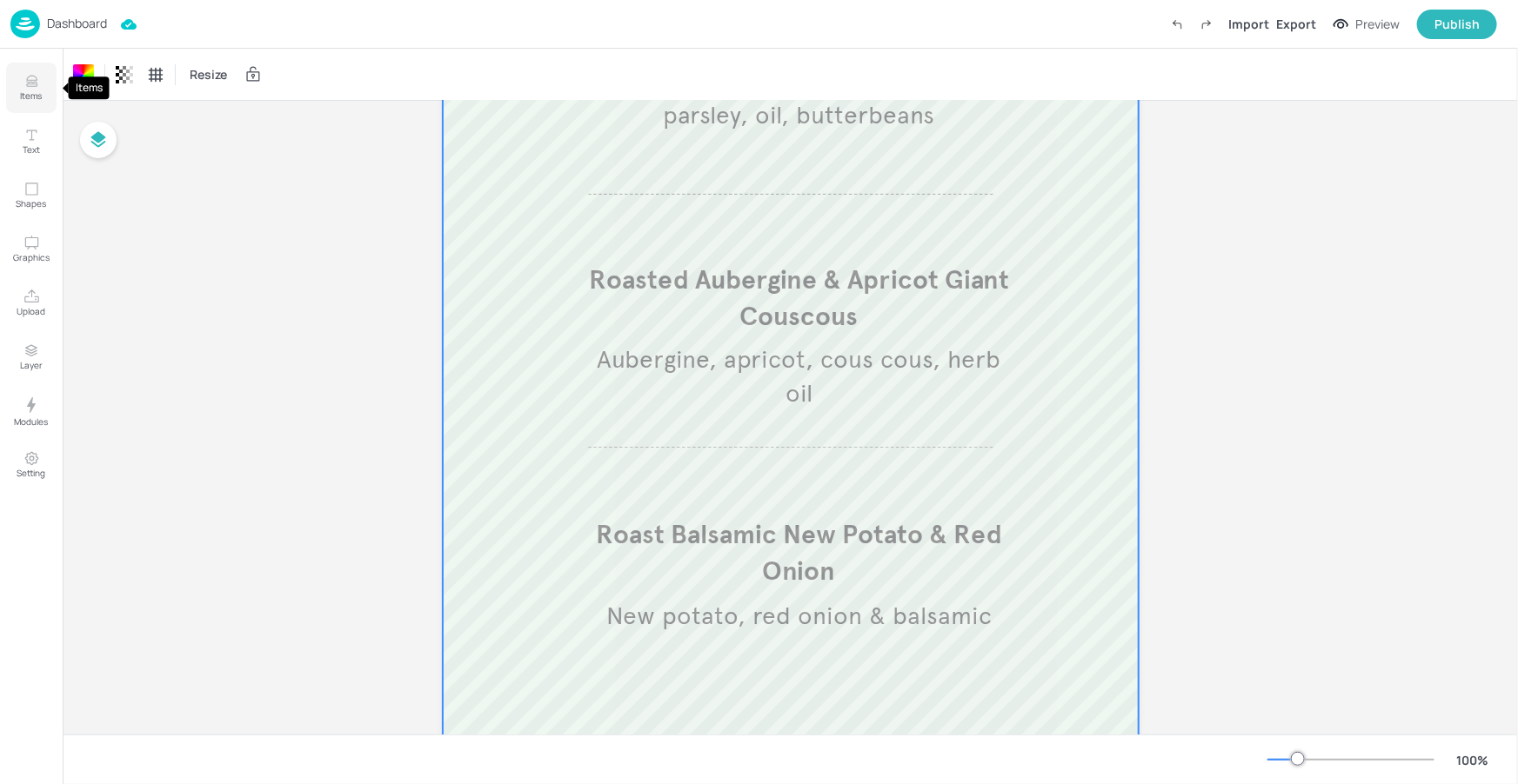
drag, startPoint x: 26, startPoint y: 72, endPoint x: 69, endPoint y: 71, distance: 43.0
click at [26, 72] on button "Items" at bounding box center [32, 88] width 51 height 51
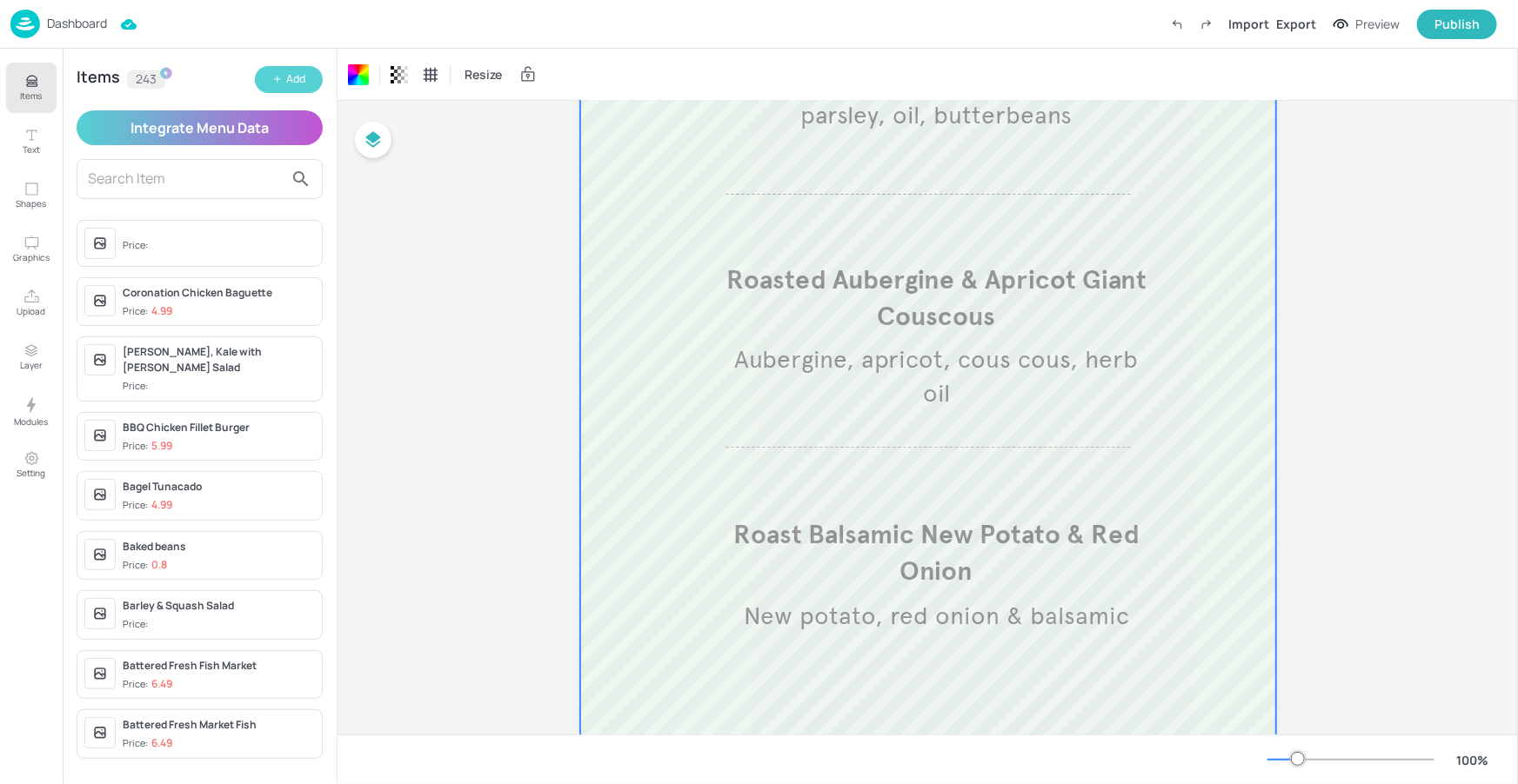
click at [290, 89] on button "Add" at bounding box center [288, 80] width 68 height 27
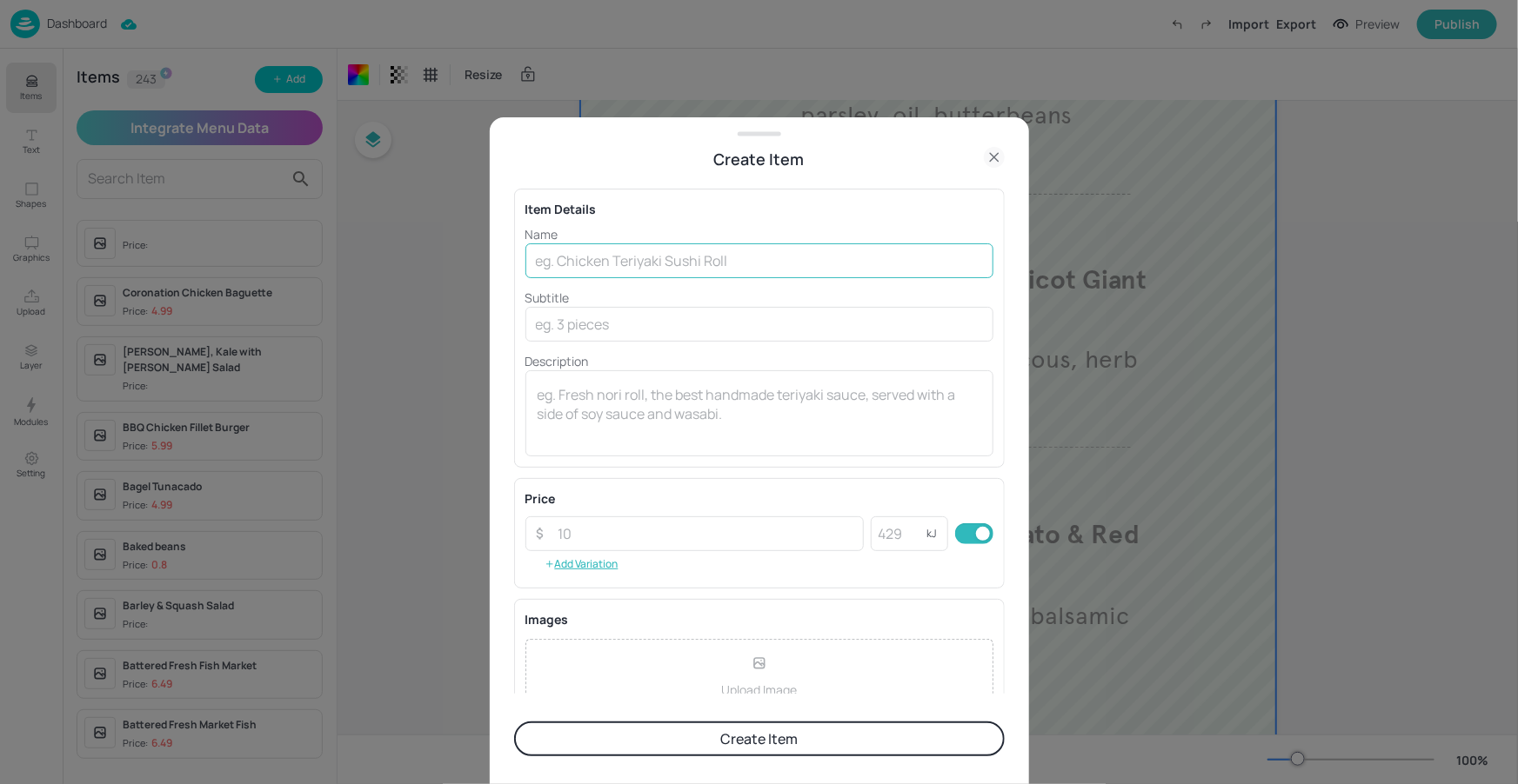
click at [588, 251] on input "text" at bounding box center [759, 261] width 468 height 35
paste input "Roast veg and feta salad"
click at [583, 258] on input "Roast veg and feta salad" at bounding box center [759, 261] width 468 height 35
click at [624, 261] on input "Roast Veg and feta salad" at bounding box center [759, 261] width 468 height 35
click at [619, 257] on input "Roast Veg & feta salad" at bounding box center [759, 261] width 468 height 35
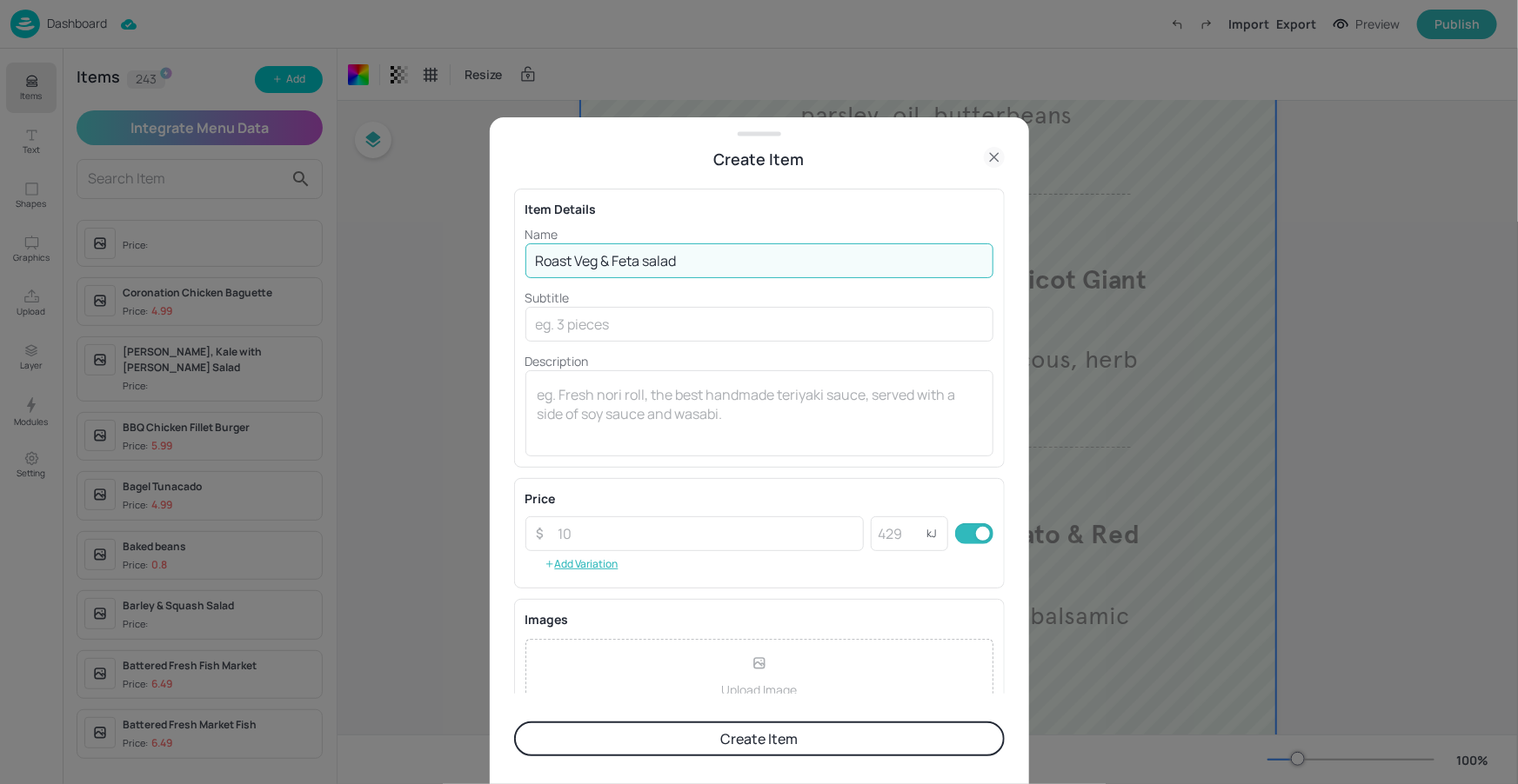
click at [654, 266] on input "Roast Veg & Feta salad" at bounding box center [759, 261] width 468 height 35
type input "Roast Veg & Feta Salad"
click at [709, 286] on div "Name Roast Veg & Feta Salad ​ Subtitle ​ Description x ​" at bounding box center [759, 341] width 468 height 232
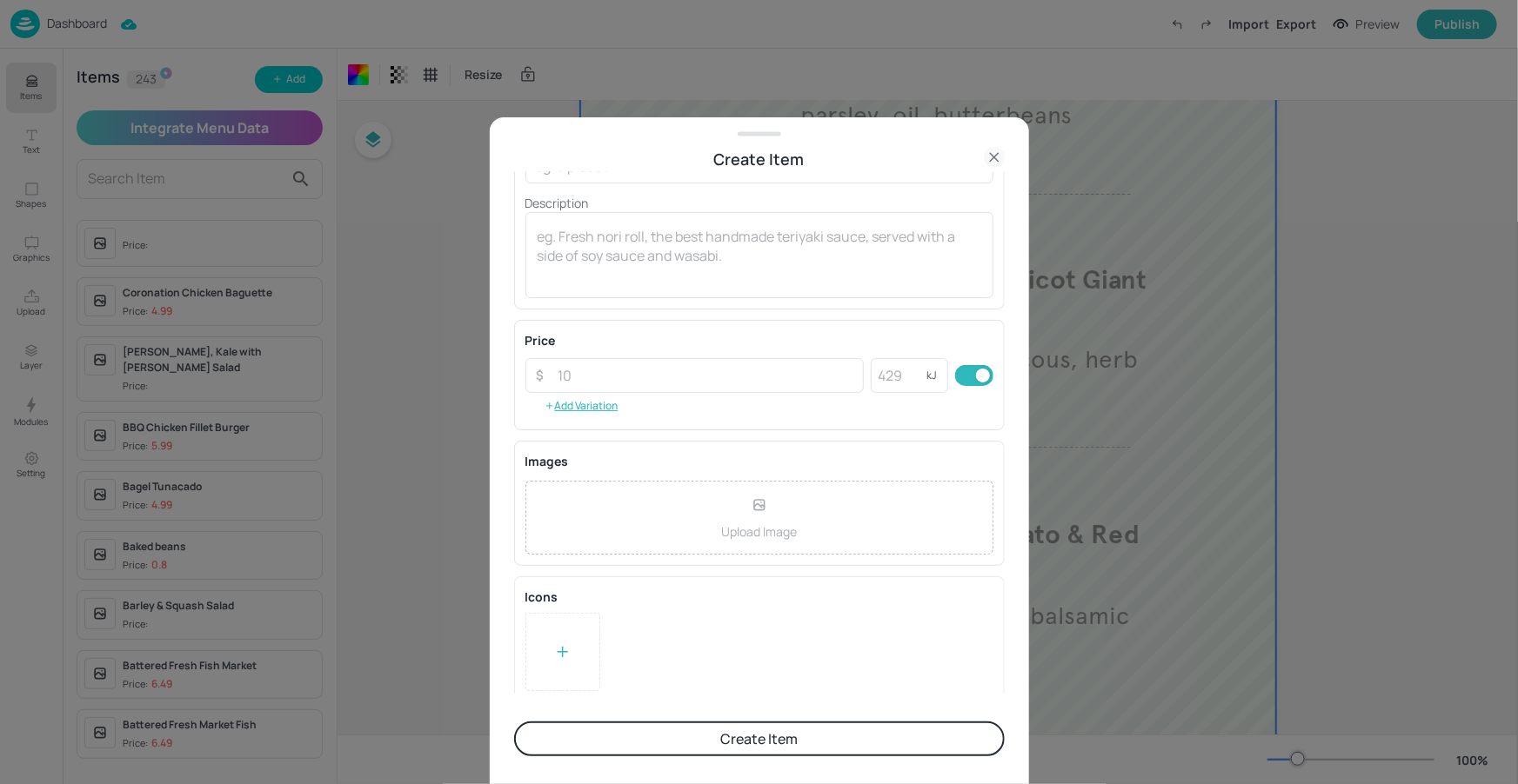
scroll to position [165, 0]
click at [724, 731] on button "Create Item" at bounding box center [760, 739] width 491 height 35
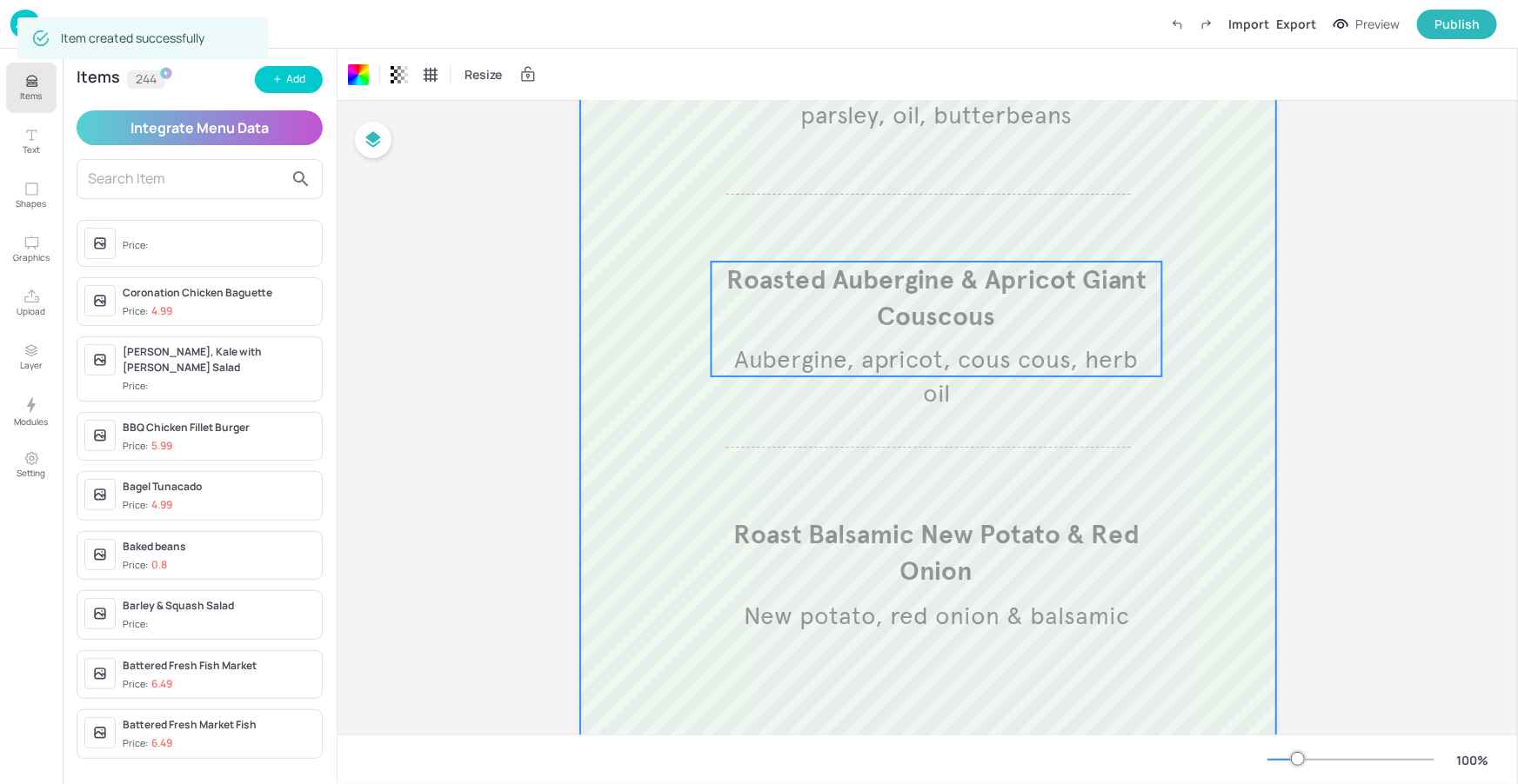
click at [864, 336] on div "Roasted Aubergine & Apricot Giant Couscous Aubergine, apricot, cous cous, herb …" at bounding box center [936, 319] width 452 height 114
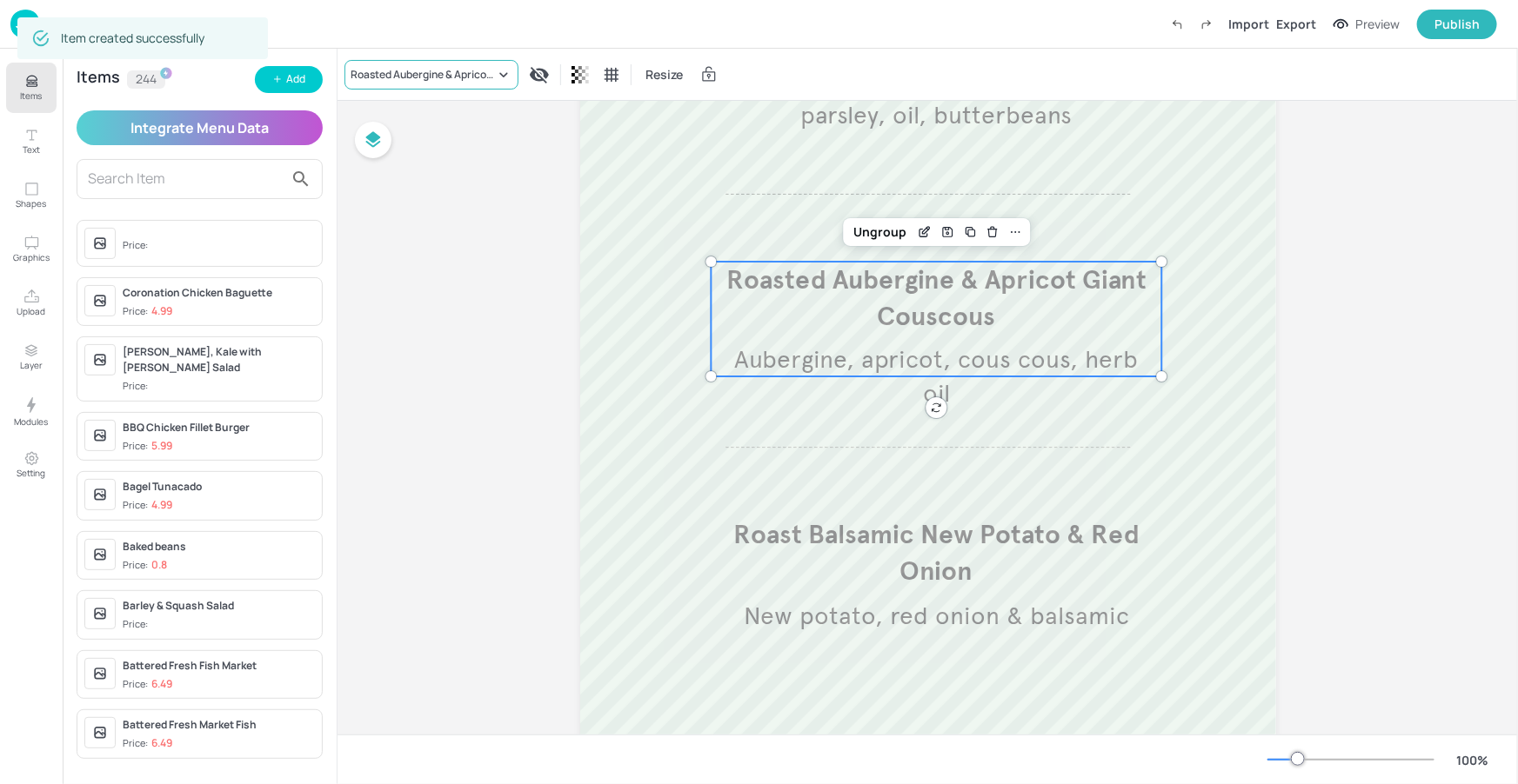
click at [475, 69] on div "Roasted Aubergine & Apricot Giant Couscous" at bounding box center [423, 74] width 145 height 15
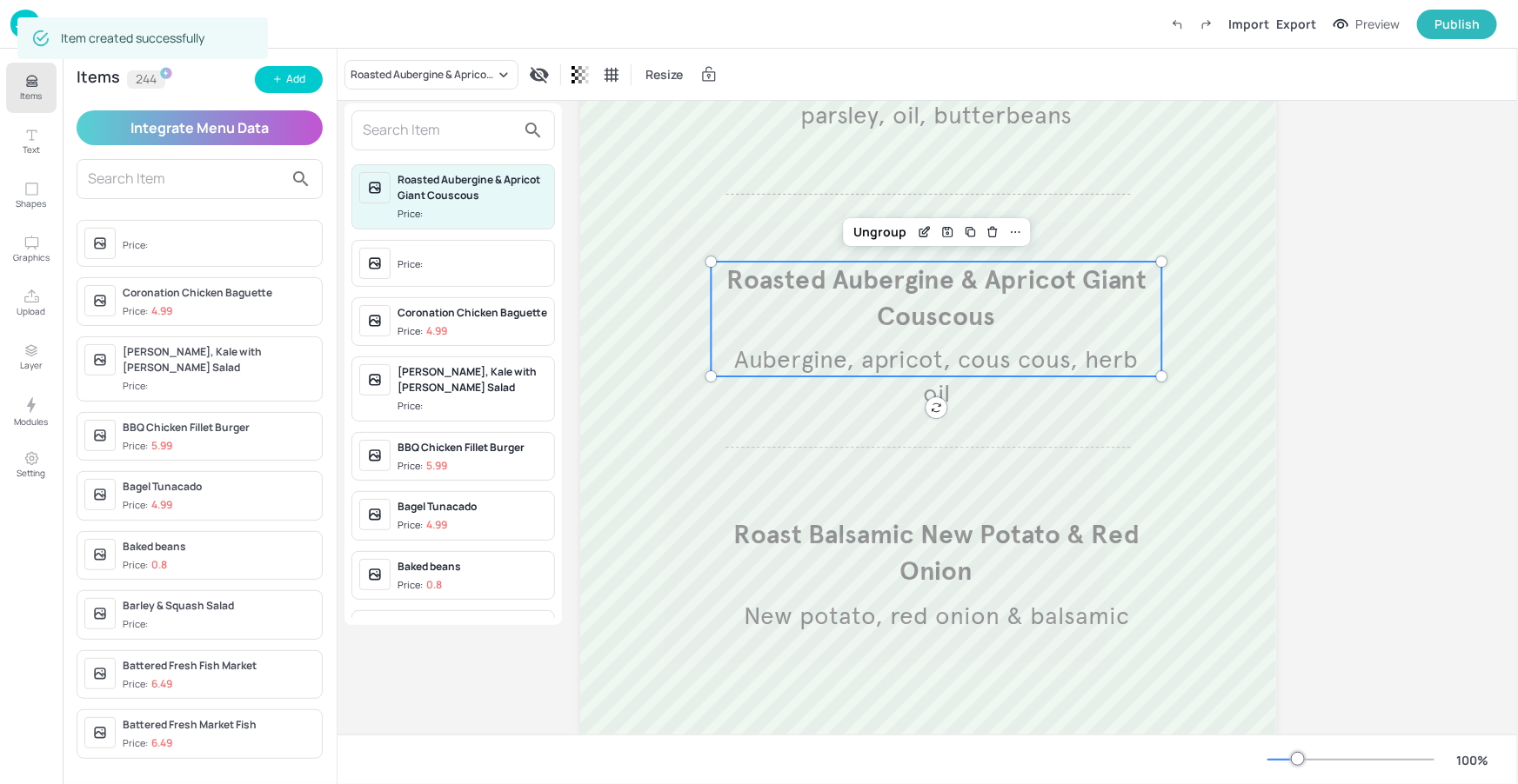
click at [424, 134] on input "text" at bounding box center [439, 130] width 153 height 28
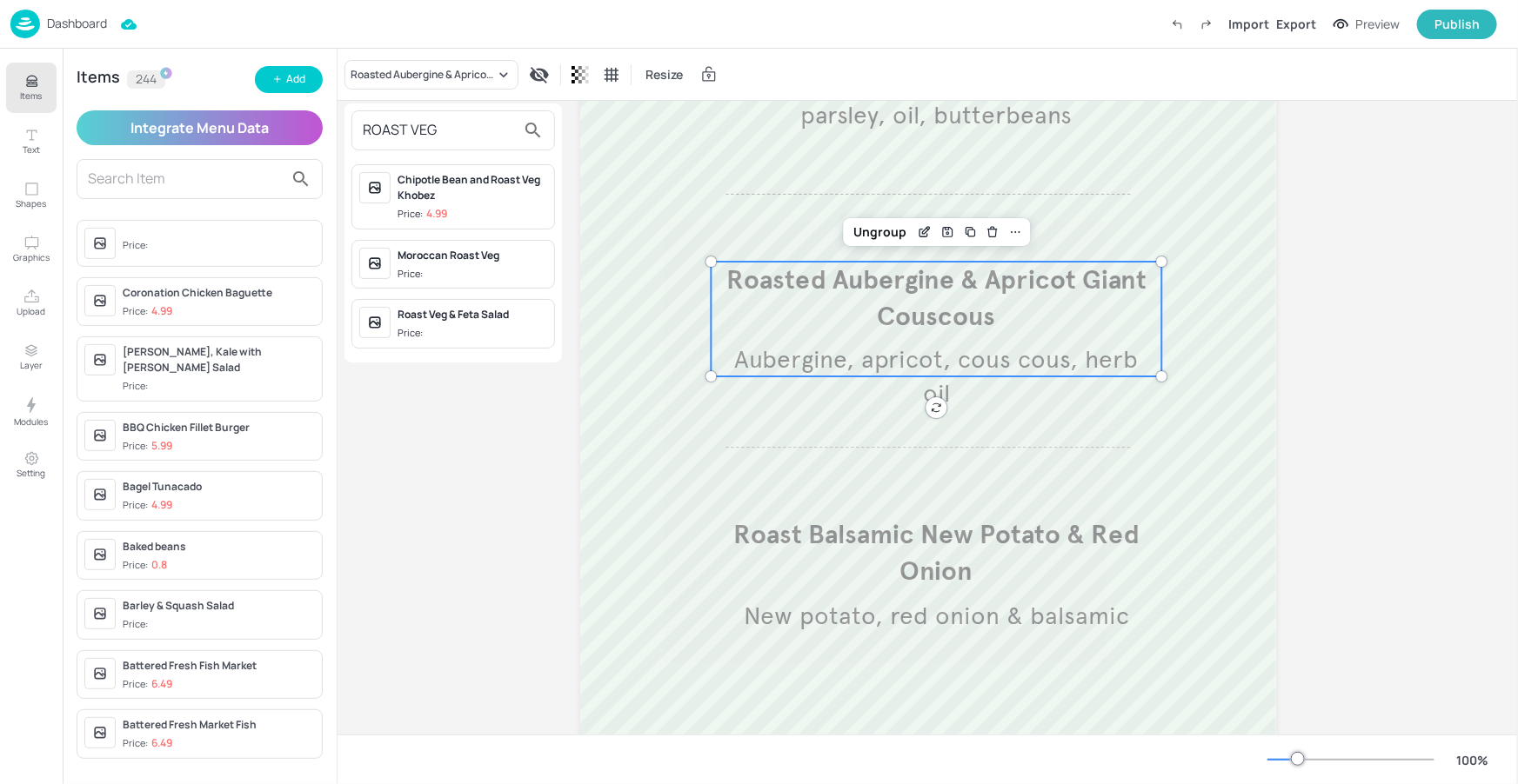
type input "ROAST VEG"
click at [425, 332] on div "Price:" at bounding box center [412, 333] width 29 height 15
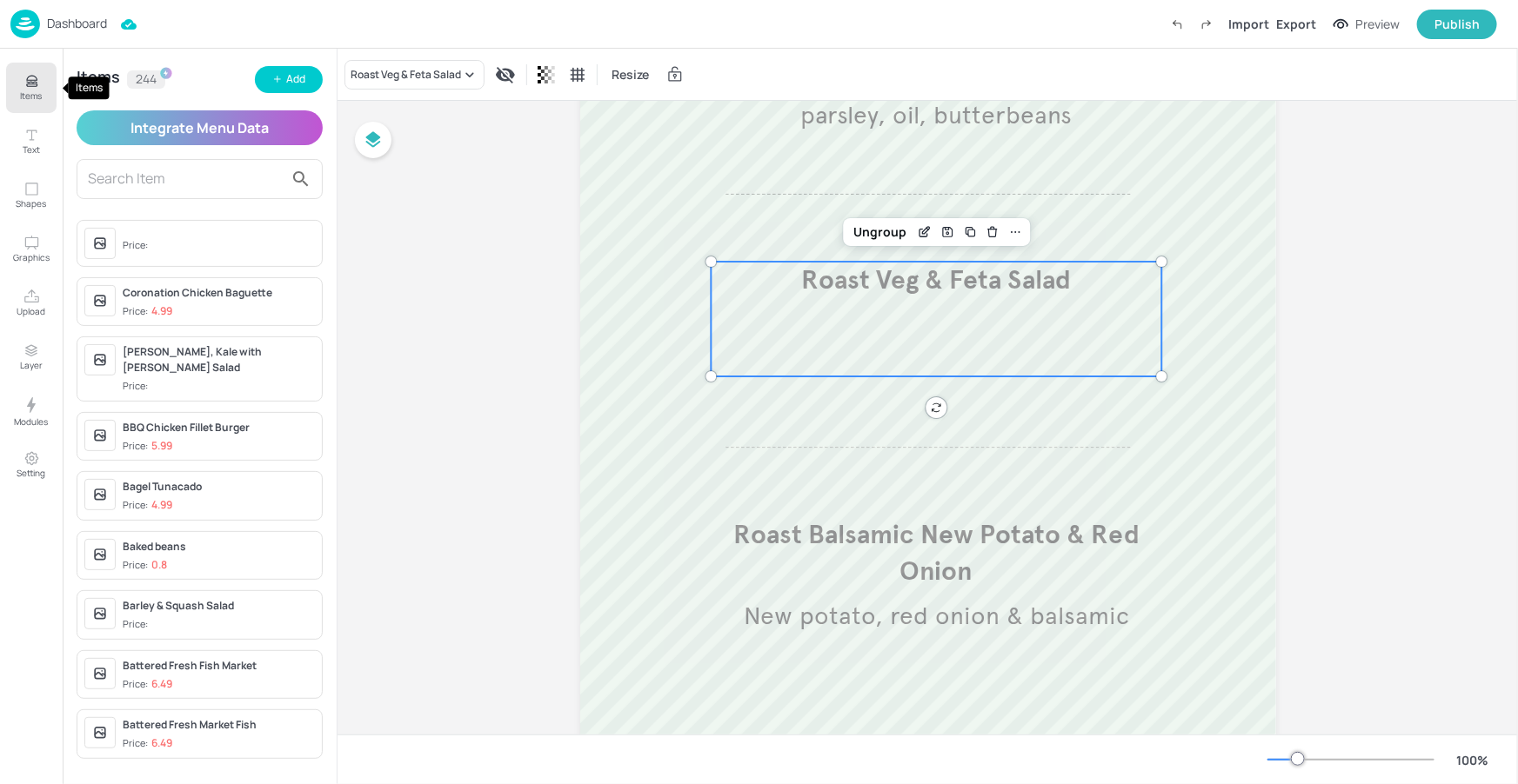
click at [30, 94] on p "Items" at bounding box center [32, 95] width 22 height 12
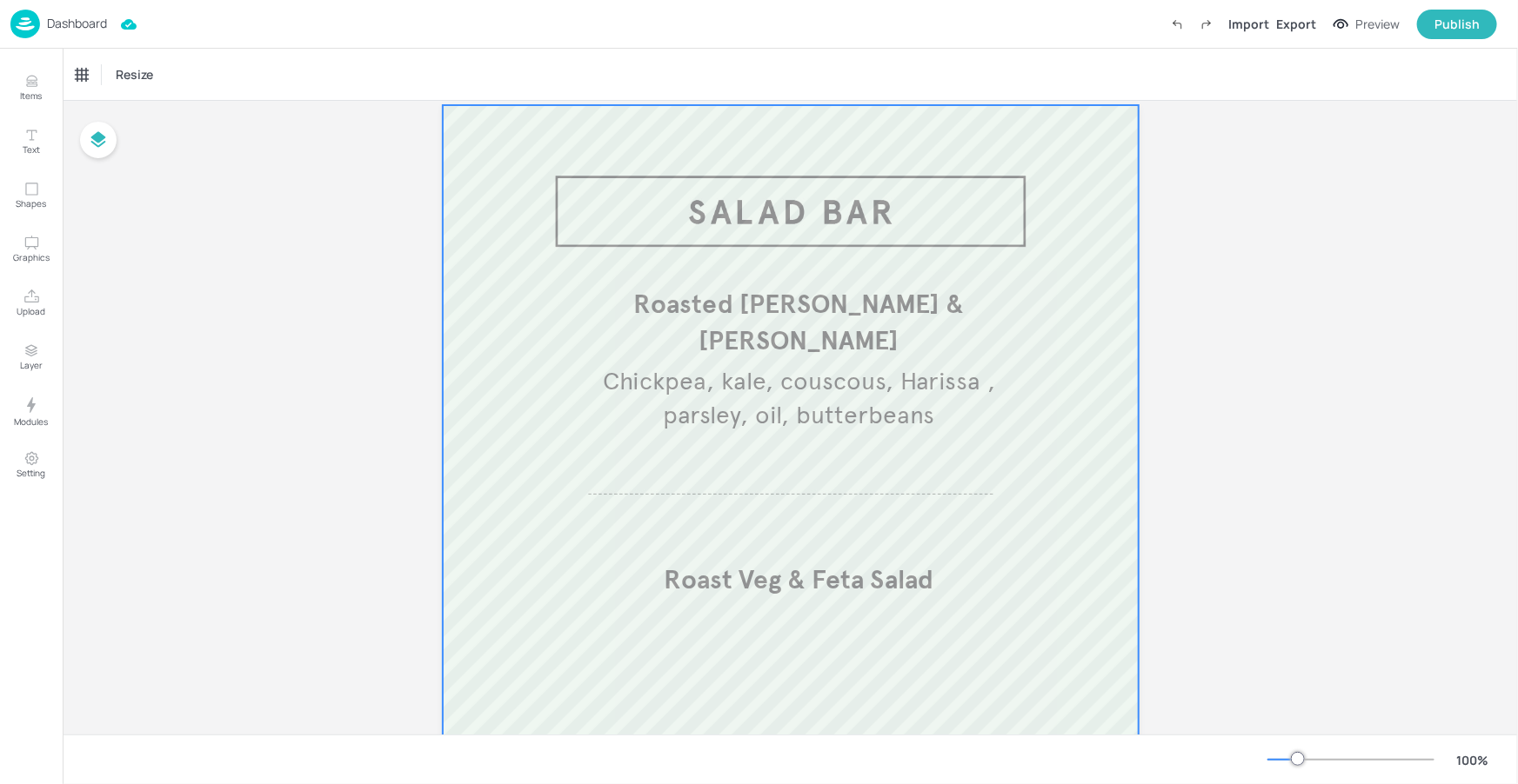
scroll to position [26, 0]
